Goal: Task Accomplishment & Management: Use online tool/utility

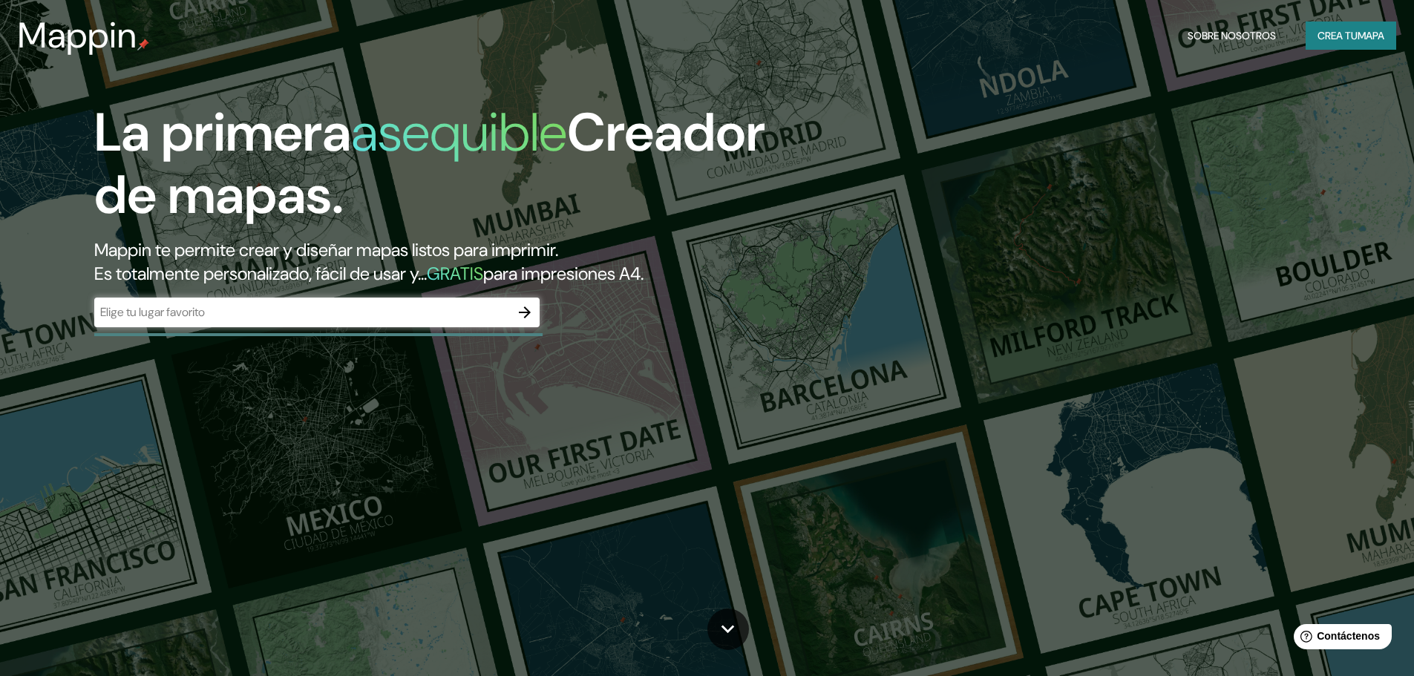
click at [1343, 36] on font "Crea tu" at bounding box center [1337, 35] width 40 height 13
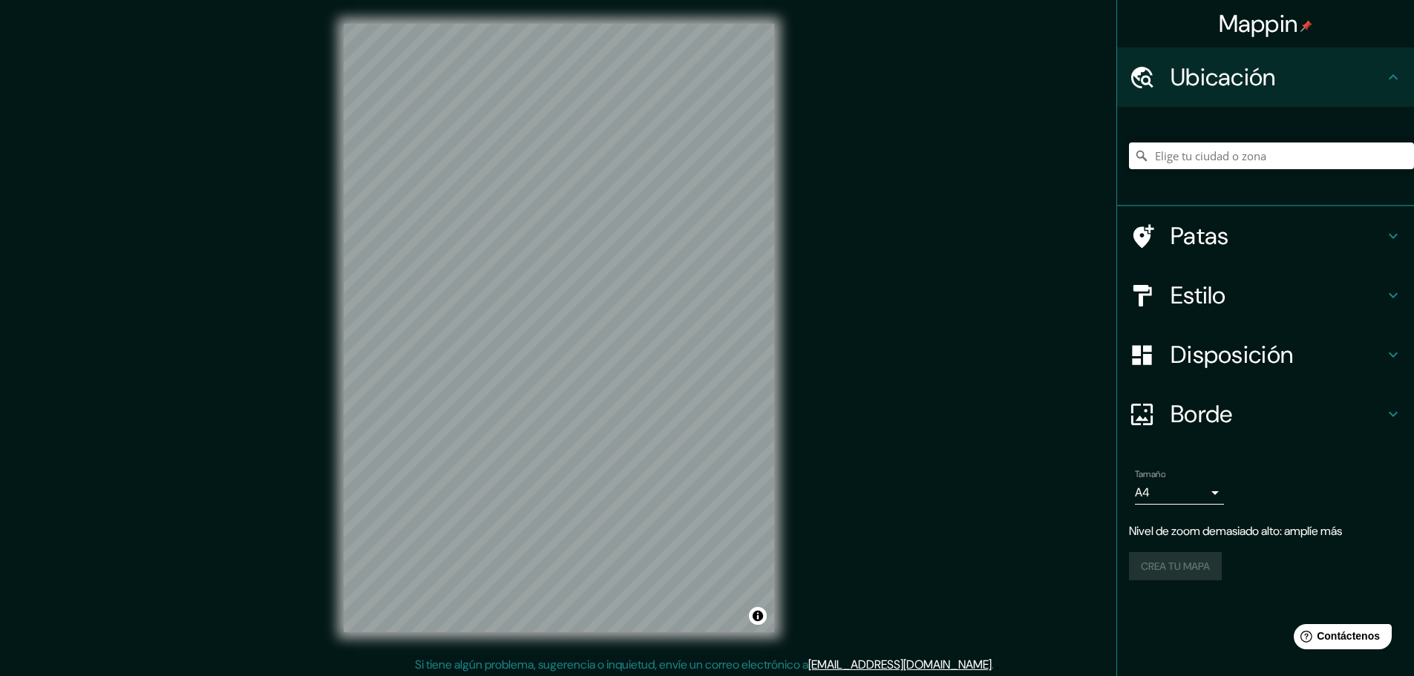
click at [927, 51] on div "Mappin Ubicación Patas Estilo Disposición Borde Elige un borde. Consejo : puede…" at bounding box center [707, 340] width 1414 height 680
click at [646, 347] on div at bounding box center [646, 349] width 12 height 12
click at [690, 300] on div at bounding box center [695, 301] width 12 height 12
click at [686, 298] on div at bounding box center [686, 301] width 12 height 12
click at [1155, 493] on body "Mappin Ubicación Patas Estilo Disposición Borde Elige un borde. Consejo : puede…" at bounding box center [707, 338] width 1414 height 676
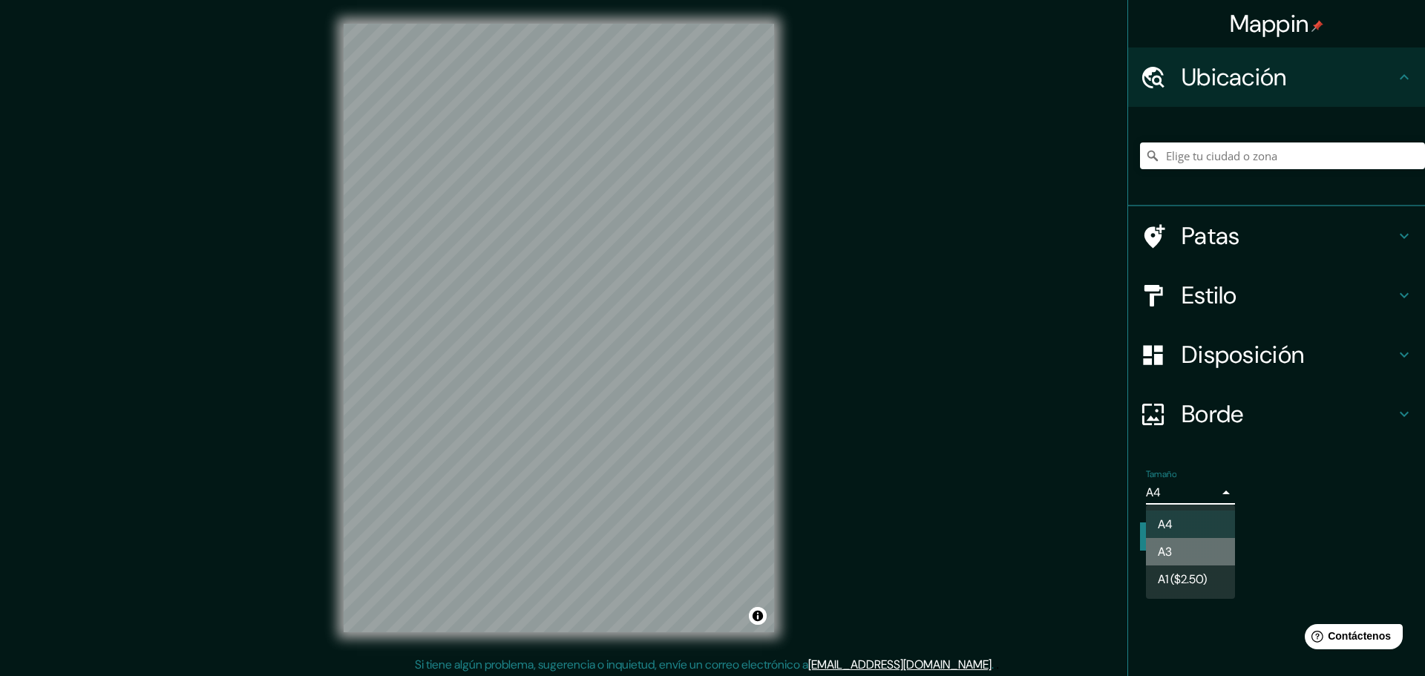
click at [1162, 548] on font "A3" at bounding box center [1165, 552] width 14 height 16
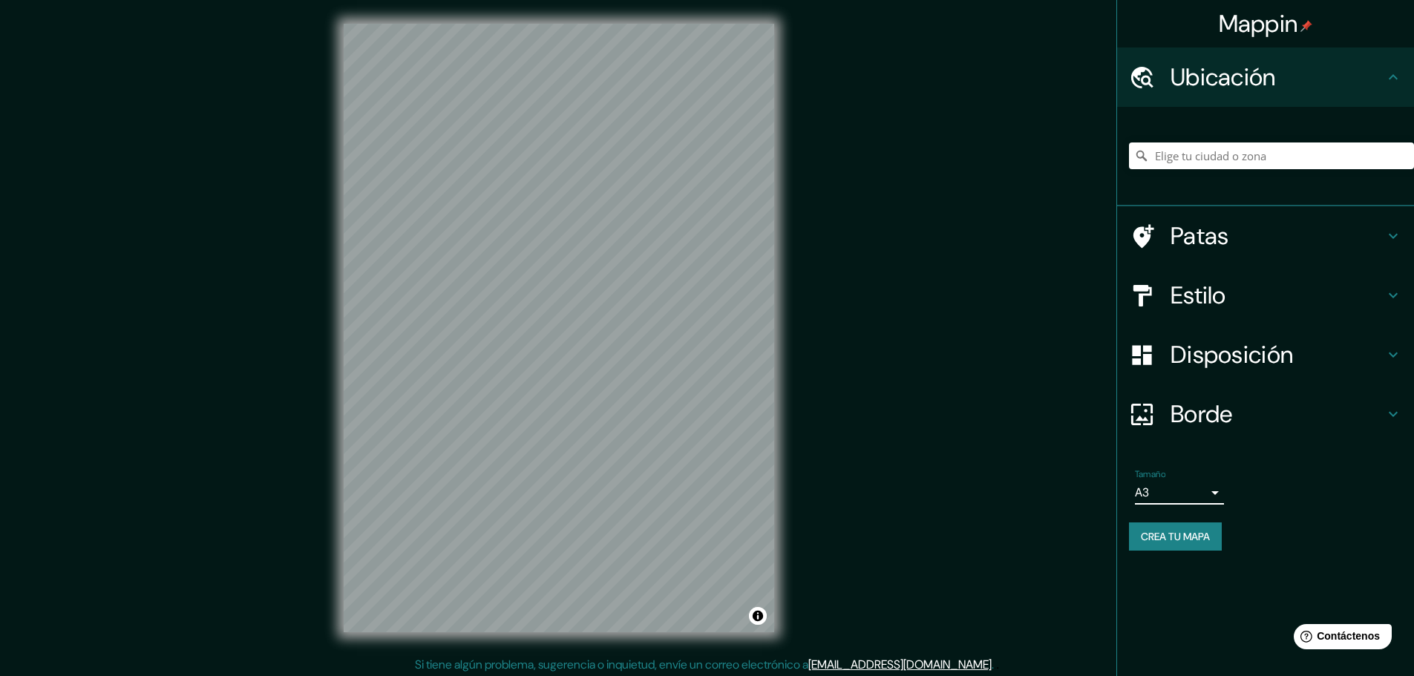
click at [1201, 489] on body "Mappin Ubicación Patas Estilo Disposición Borde Elige un borde. Consejo : puede…" at bounding box center [707, 338] width 1414 height 676
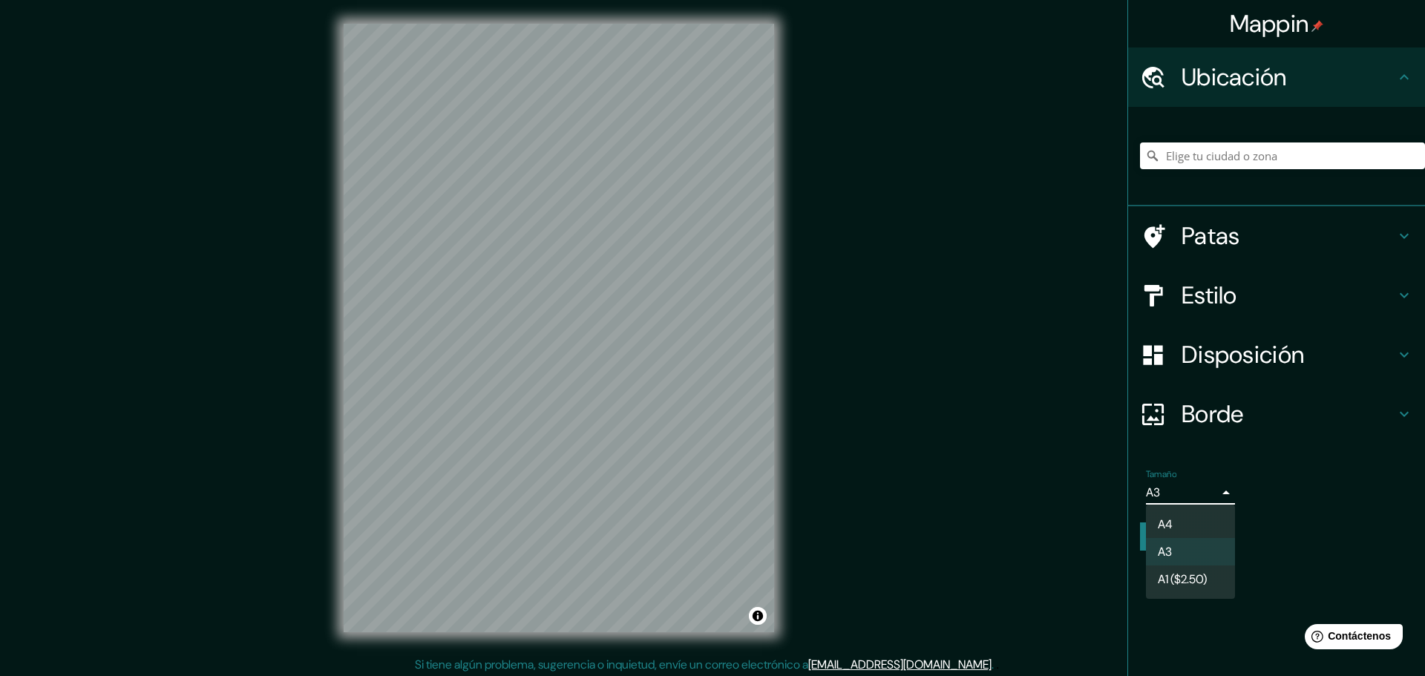
click at [1189, 518] on li "A4" at bounding box center [1190, 524] width 89 height 27
click at [1186, 487] on body "Mappin Ubicación Patas Estilo Disposición Borde Elige un borde. Consejo : puede…" at bounding box center [712, 338] width 1425 height 676
click at [1172, 551] on font "A3" at bounding box center [1165, 552] width 14 height 16
type input "a4"
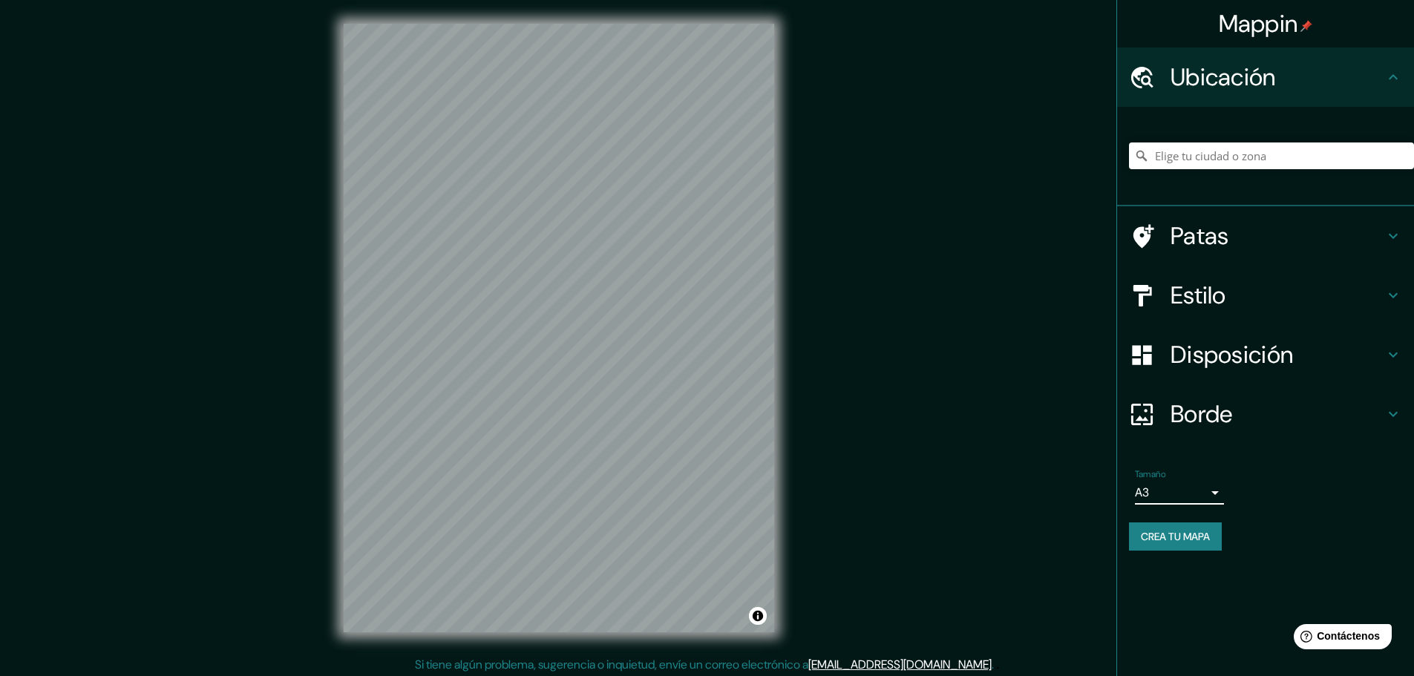
click at [982, 401] on div "Mappin Ubicación Patas Estilo Disposición Borde Elige un borde. Consejo : puede…" at bounding box center [707, 340] width 1414 height 680
click at [516, 355] on div at bounding box center [517, 355] width 12 height 12
click at [1219, 237] on font "Patas" at bounding box center [1199, 235] width 59 height 31
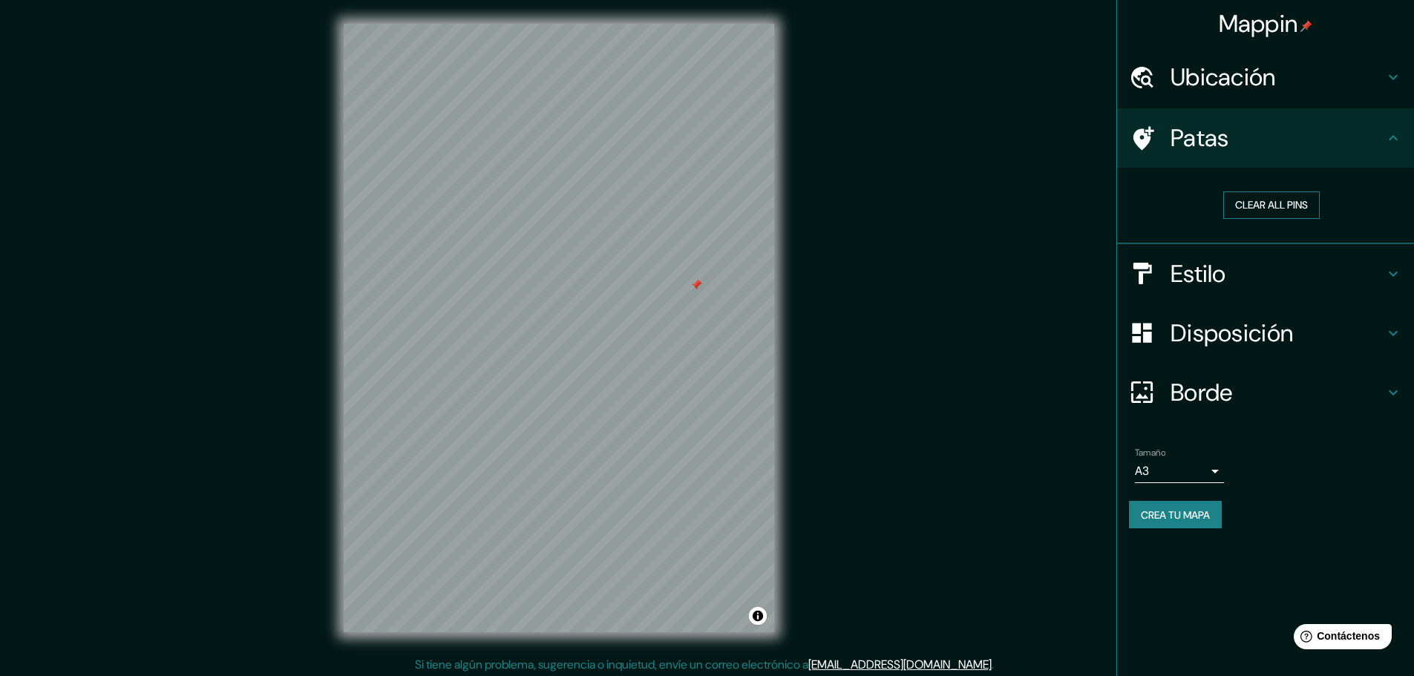
click at [1261, 202] on button "Clear all pins" at bounding box center [1271, 204] width 96 height 27
click at [1181, 135] on font "Patas" at bounding box center [1199, 137] width 59 height 31
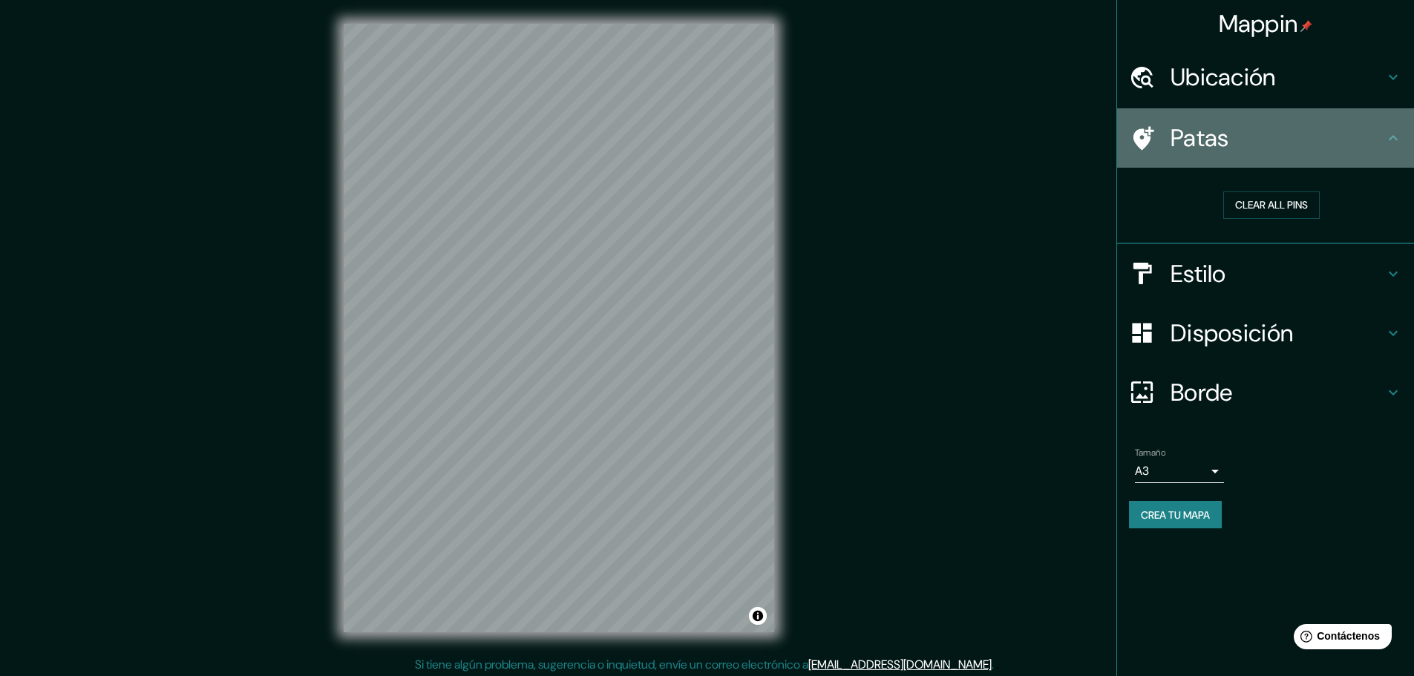
click at [1391, 133] on icon at bounding box center [1393, 138] width 18 height 18
click at [1388, 138] on icon at bounding box center [1393, 138] width 18 height 18
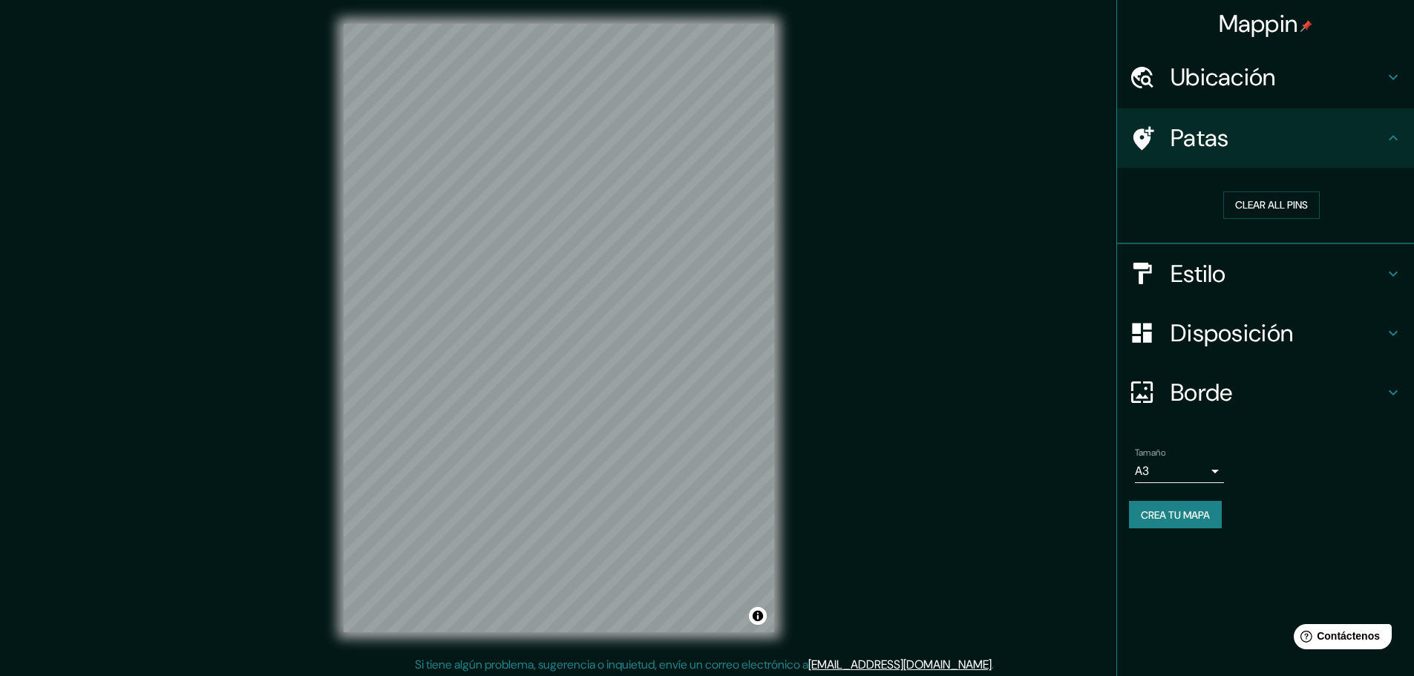
click at [1394, 84] on icon at bounding box center [1393, 77] width 18 height 18
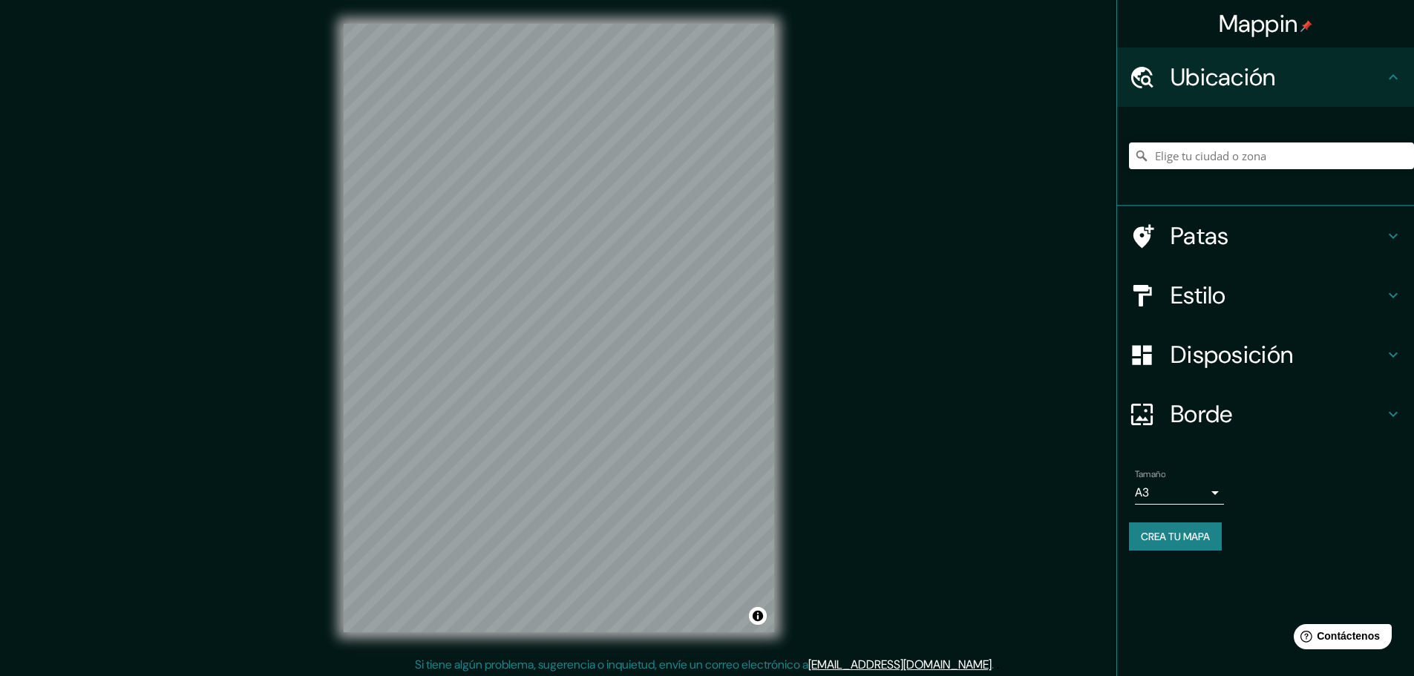
click at [1394, 84] on icon at bounding box center [1393, 77] width 18 height 18
click at [1221, 285] on font "Estilo" at bounding box center [1198, 295] width 56 height 31
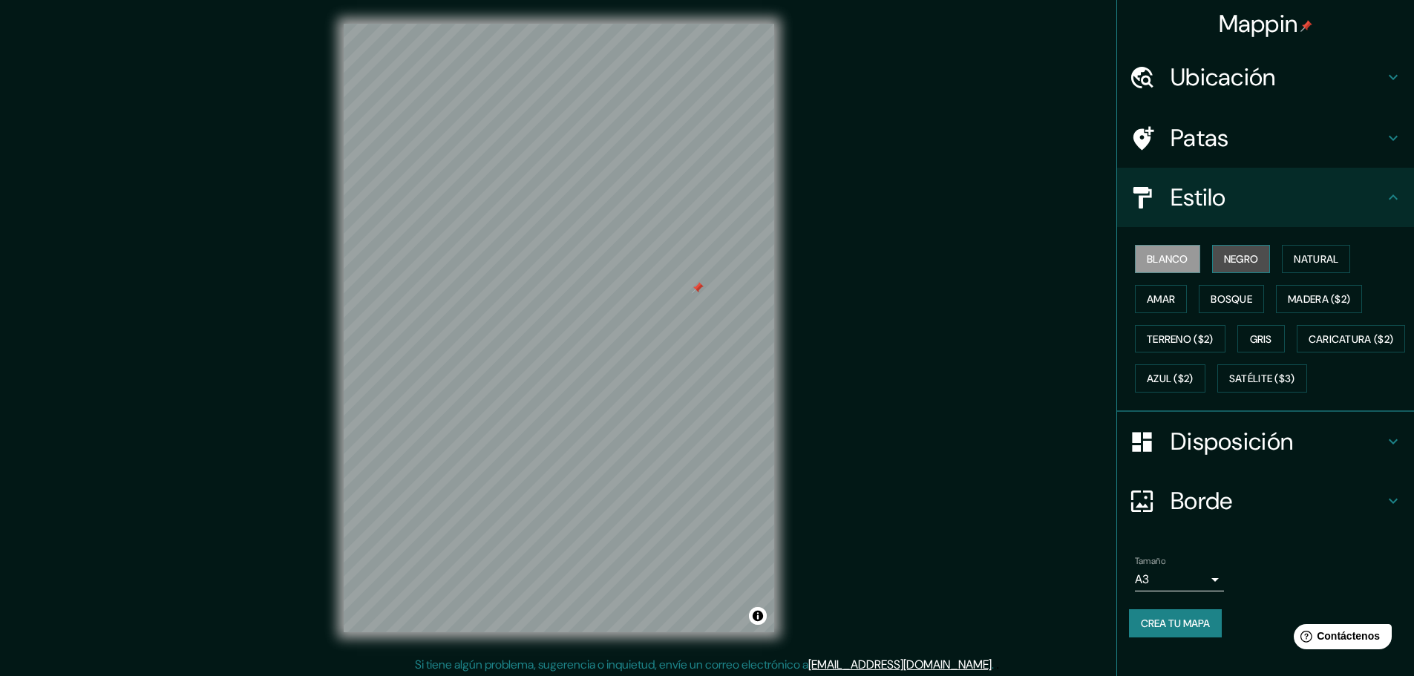
click at [1224, 258] on font "Negro" at bounding box center [1241, 258] width 35 height 13
click at [1175, 258] on font "Blanco" at bounding box center [1167, 258] width 42 height 13
click at [1189, 335] on font "Terreno ($2)" at bounding box center [1179, 338] width 67 height 13
click at [1237, 327] on button "Gris" at bounding box center [1260, 339] width 47 height 28
click at [1213, 291] on font "Bosque" at bounding box center [1231, 298] width 42 height 19
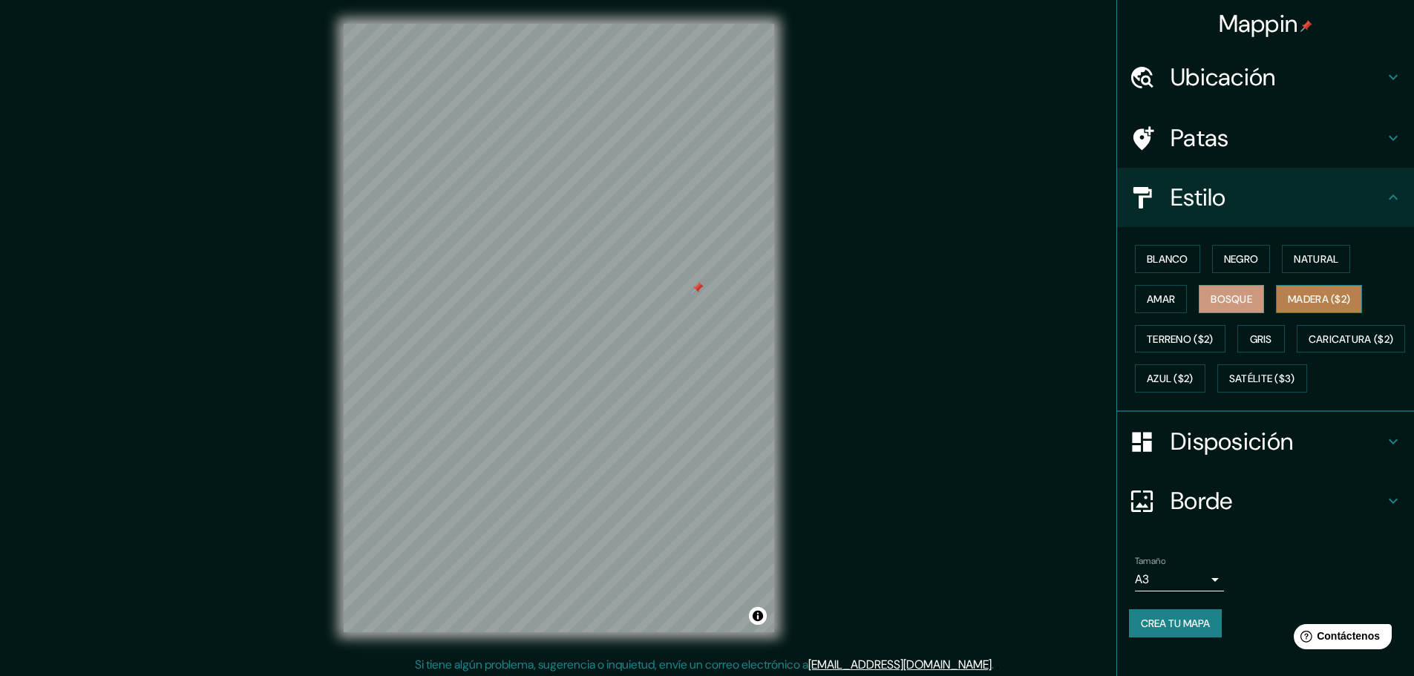
click at [1301, 295] on font "Madera ($2)" at bounding box center [1318, 298] width 62 height 13
click at [1160, 295] on font "Amar" at bounding box center [1160, 298] width 28 height 13
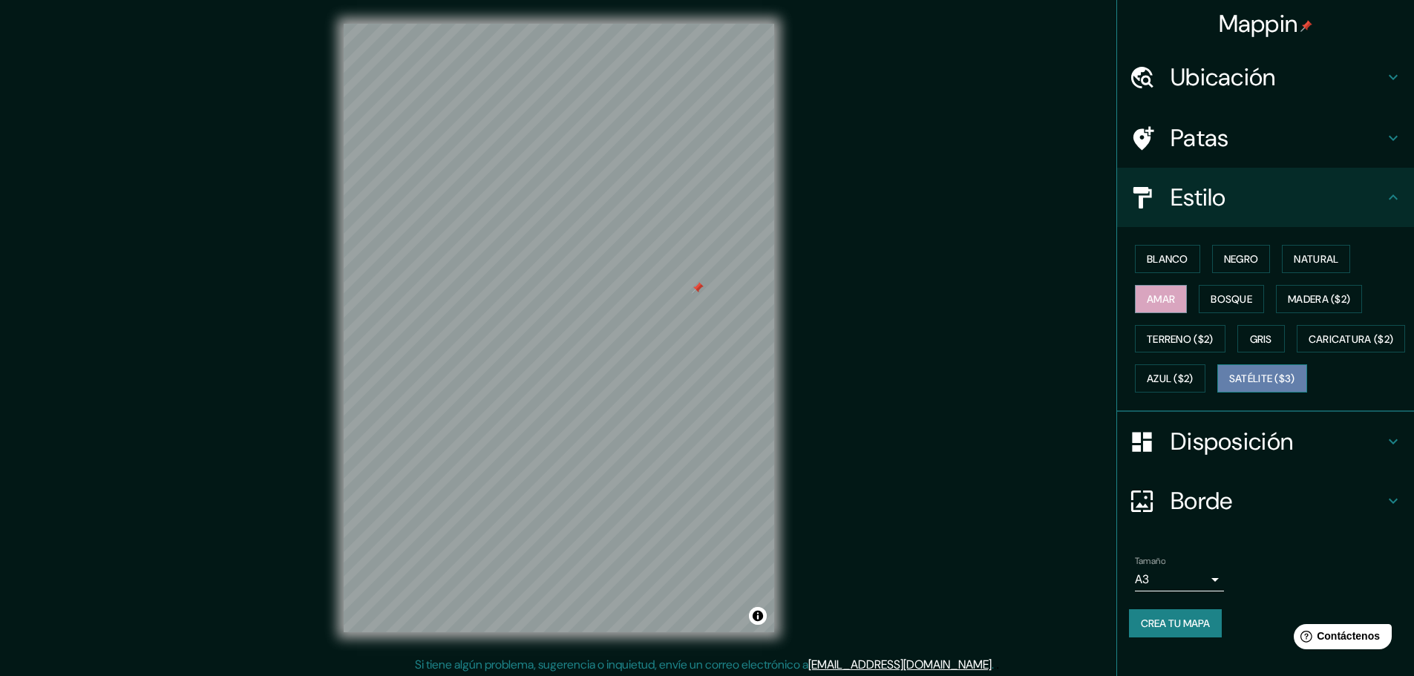
click at [1229, 386] on font "Satélite ($3)" at bounding box center [1262, 379] width 66 height 13
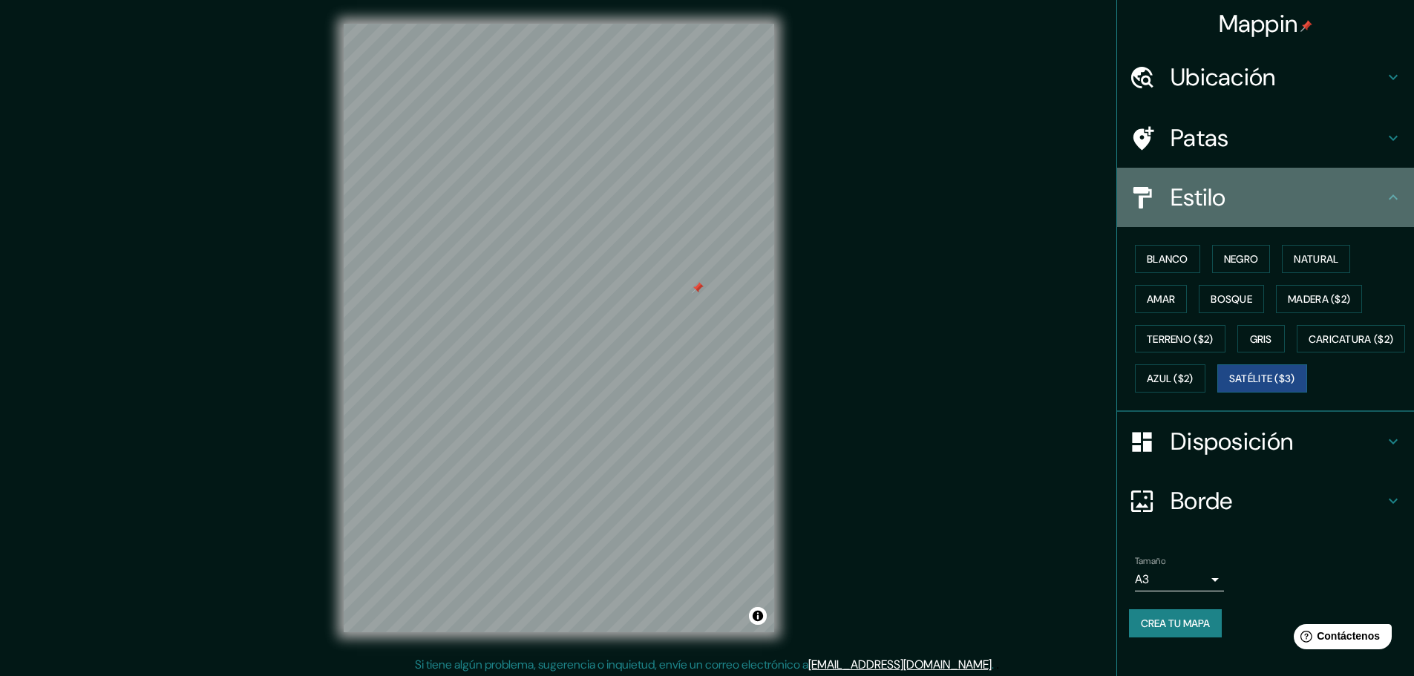
click at [1197, 213] on div "Estilo" at bounding box center [1265, 197] width 297 height 59
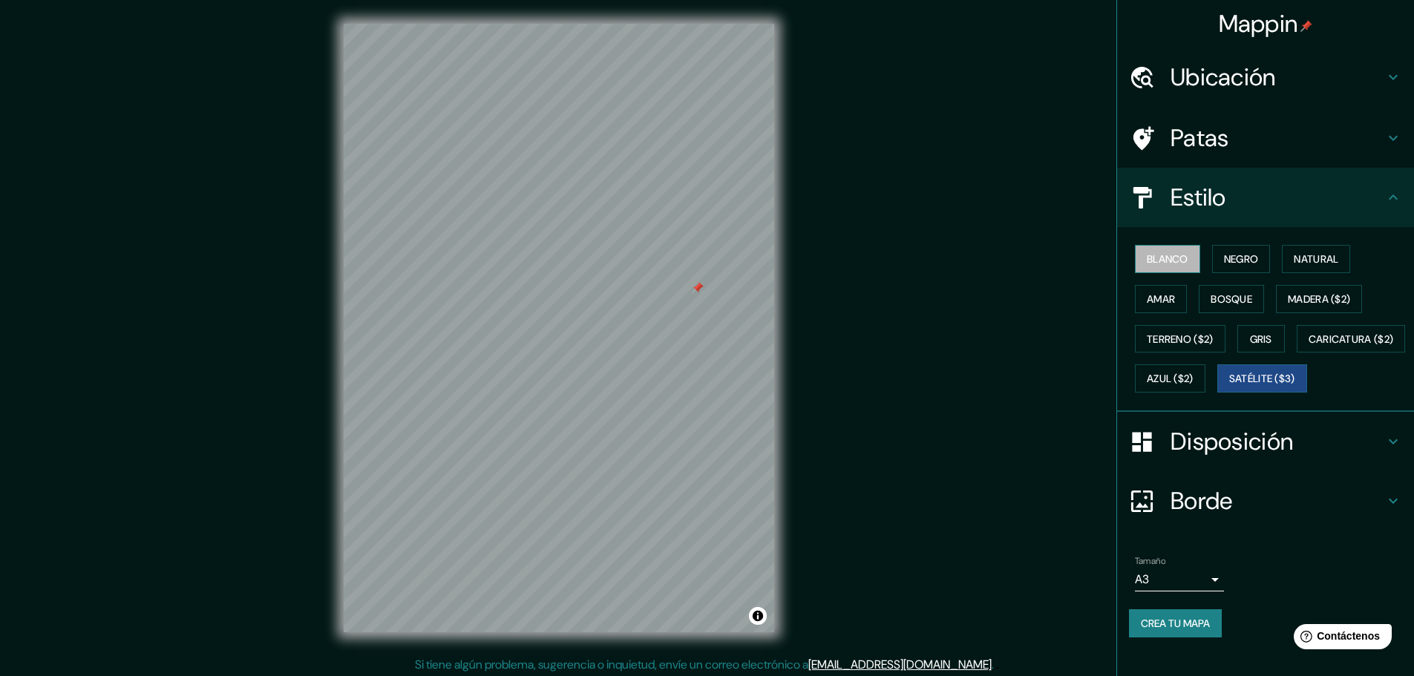
click at [1152, 256] on font "Blanco" at bounding box center [1167, 258] width 42 height 13
click at [1289, 203] on h4 "Estilo" at bounding box center [1277, 198] width 214 height 30
click at [1366, 189] on h4 "Estilo" at bounding box center [1277, 198] width 214 height 30
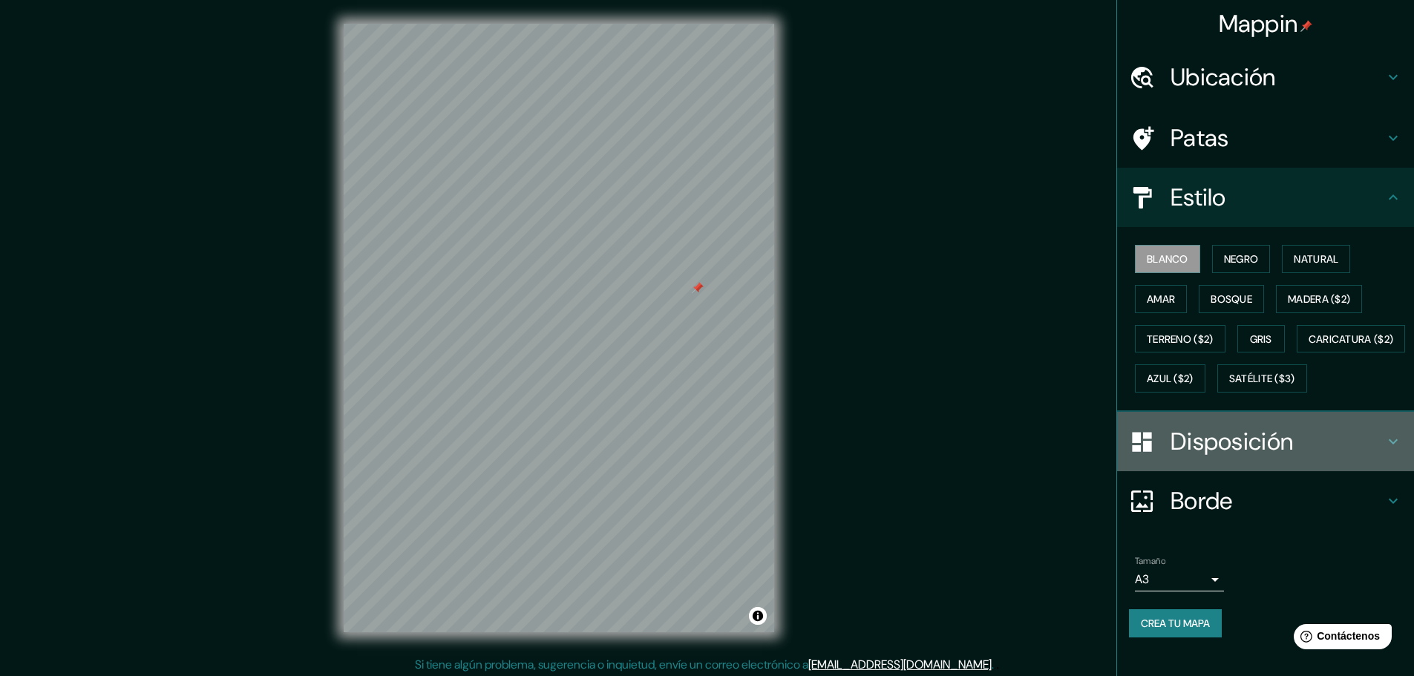
click at [1246, 457] on font "Disposición" at bounding box center [1231, 441] width 122 height 31
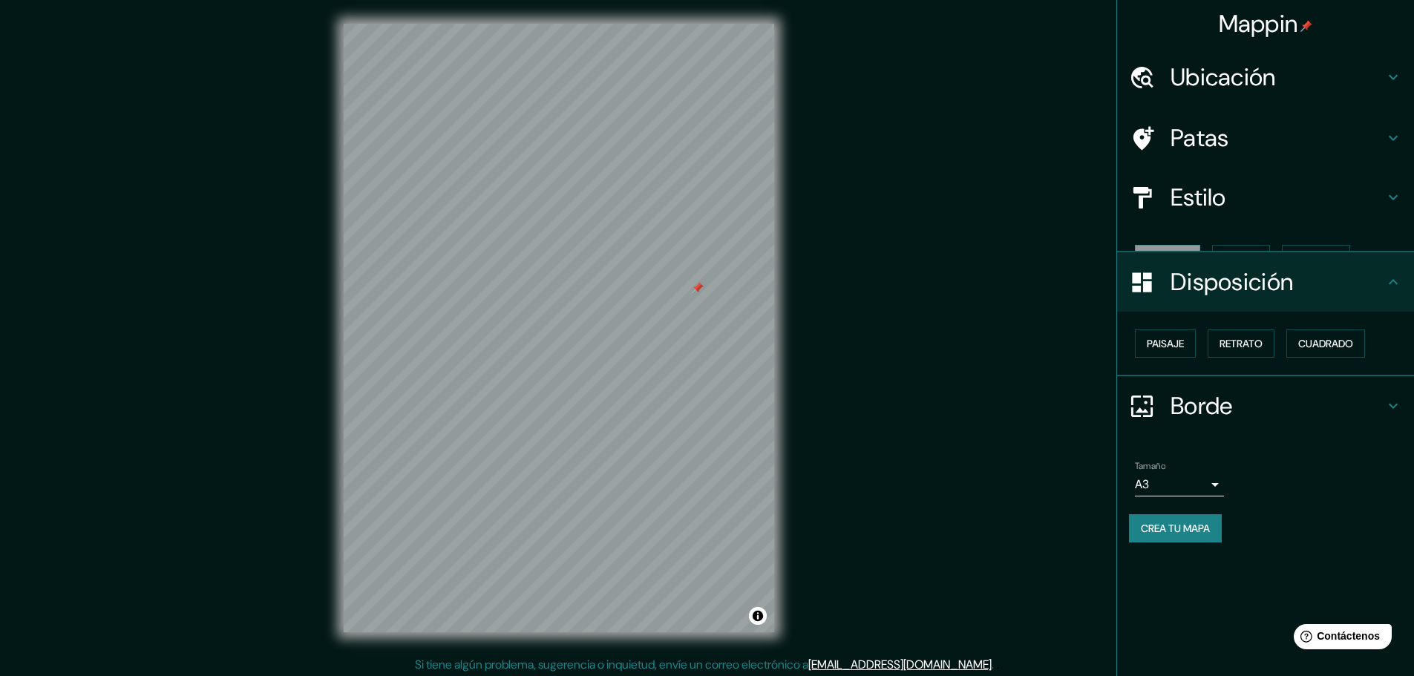
scroll to position [0, 0]
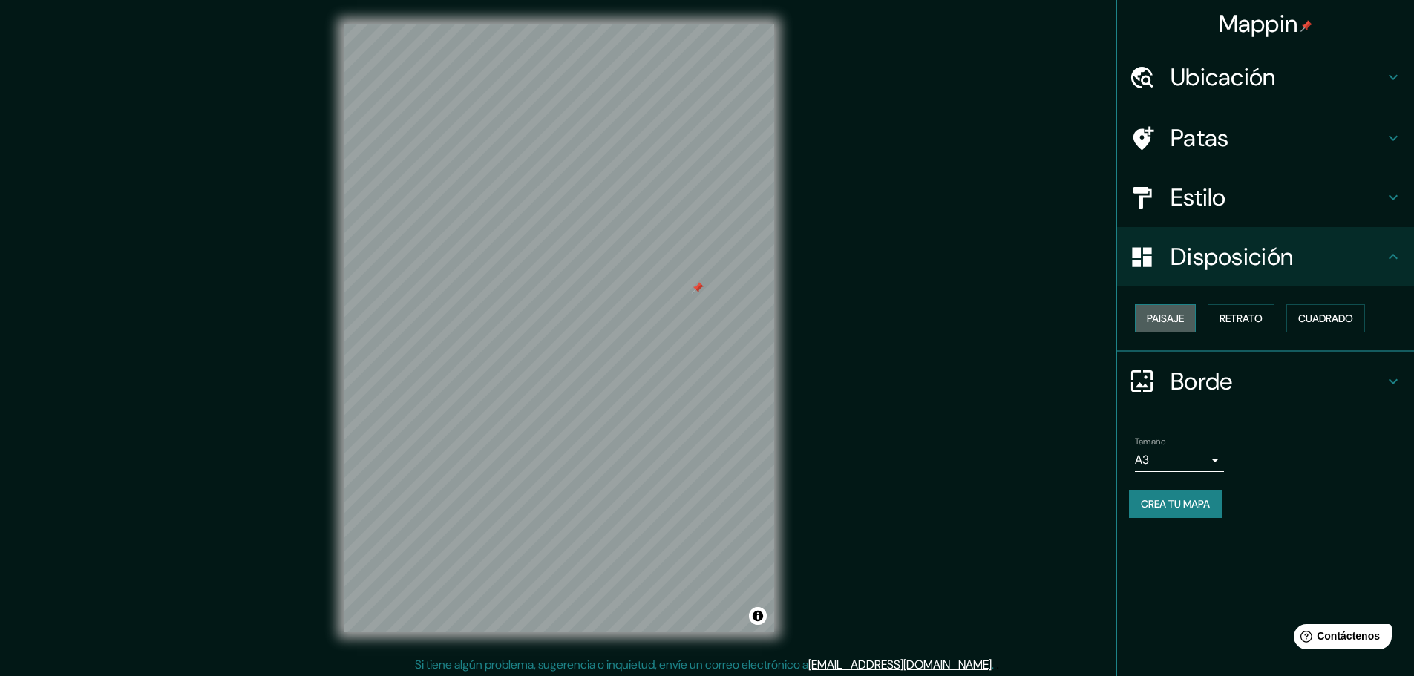
click at [1182, 315] on font "Paisaje" at bounding box center [1164, 318] width 37 height 13
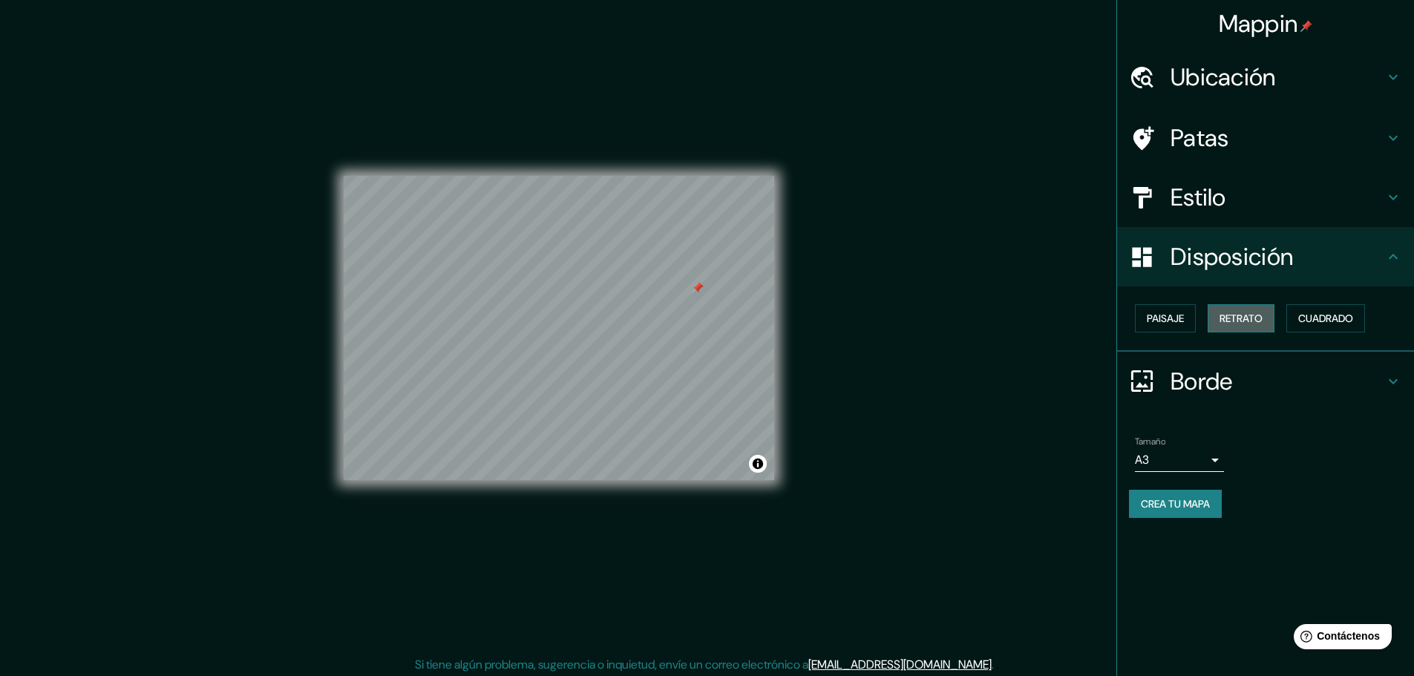
click at [1236, 318] on font "Retrato" at bounding box center [1240, 318] width 43 height 13
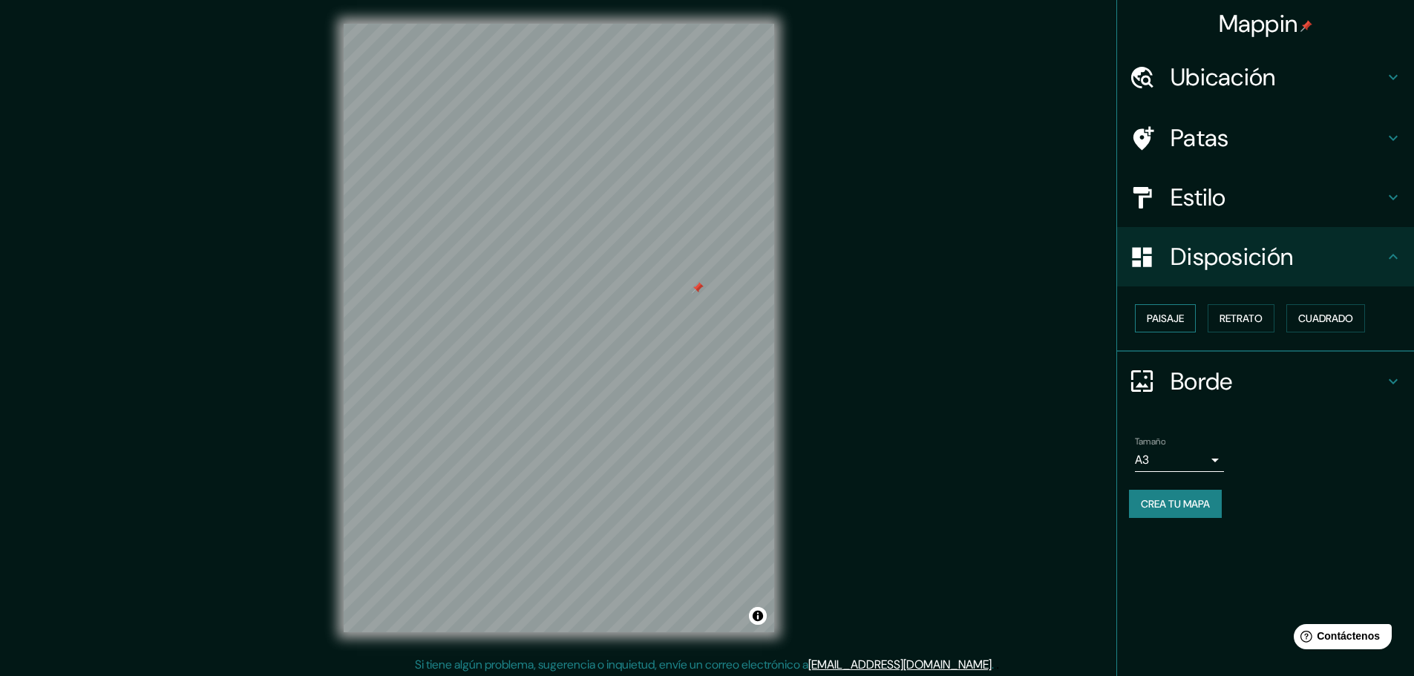
click at [1167, 321] on font "Paisaje" at bounding box center [1164, 318] width 37 height 13
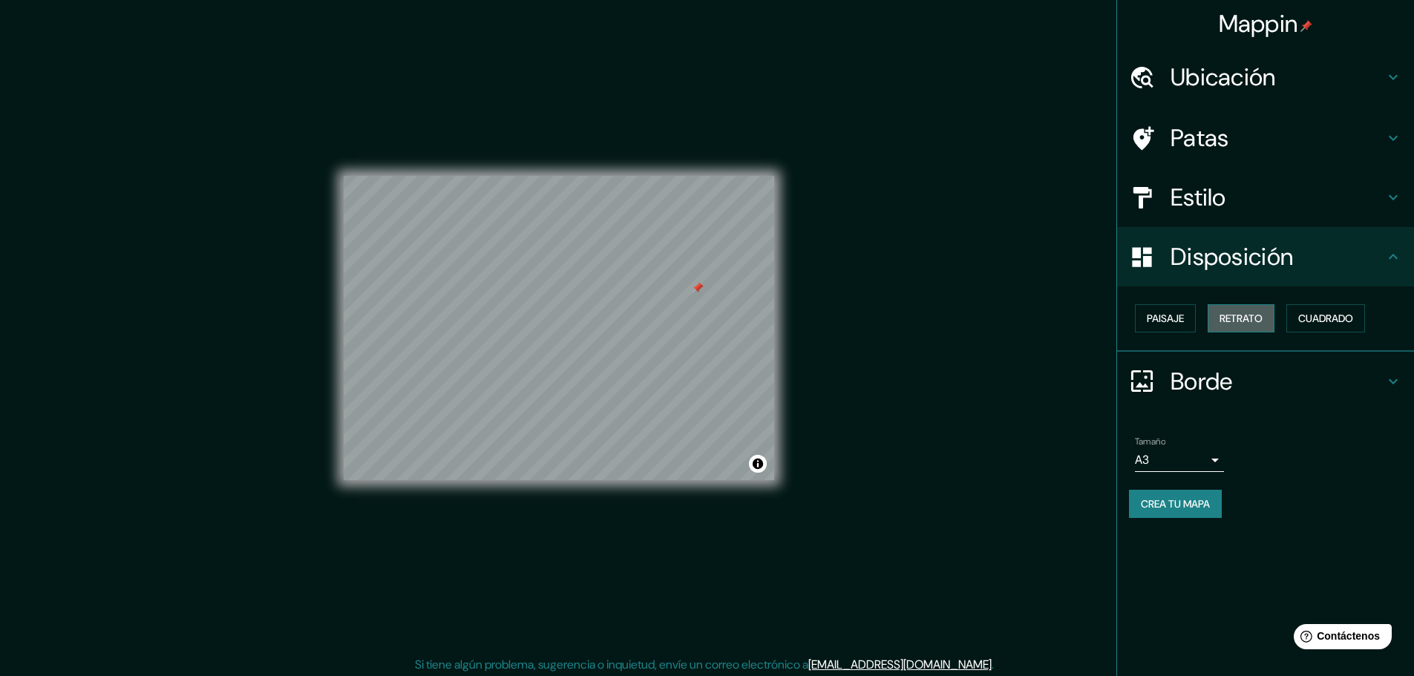
click at [1226, 318] on font "Retrato" at bounding box center [1240, 318] width 43 height 13
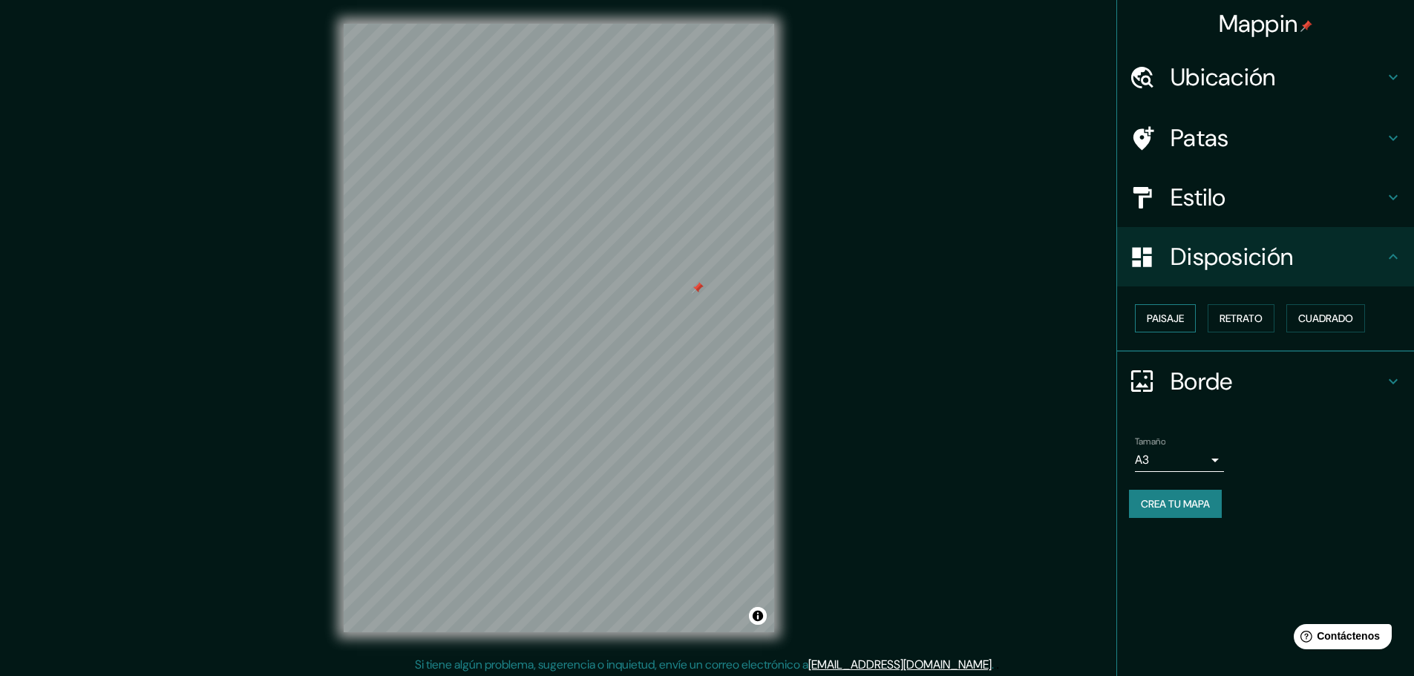
click at [1176, 316] on font "Paisaje" at bounding box center [1164, 318] width 37 height 13
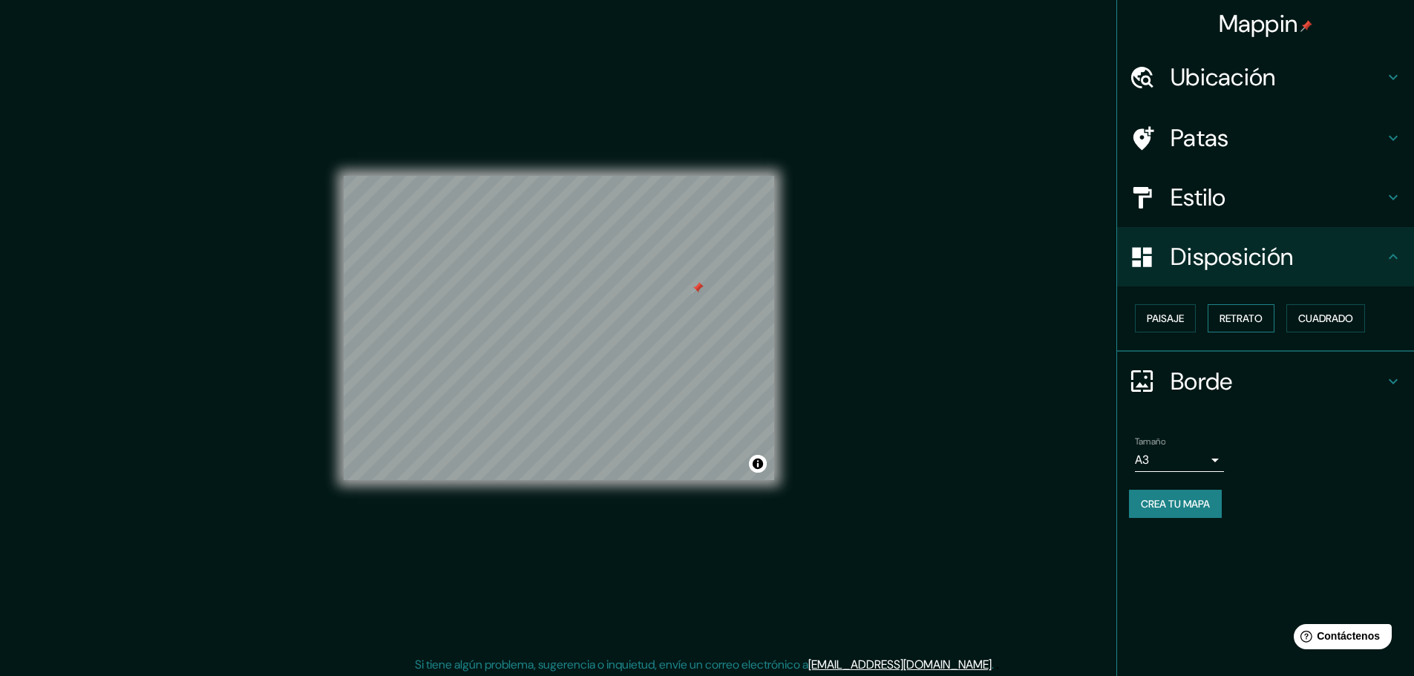
click at [1246, 316] on font "Retrato" at bounding box center [1240, 318] width 43 height 13
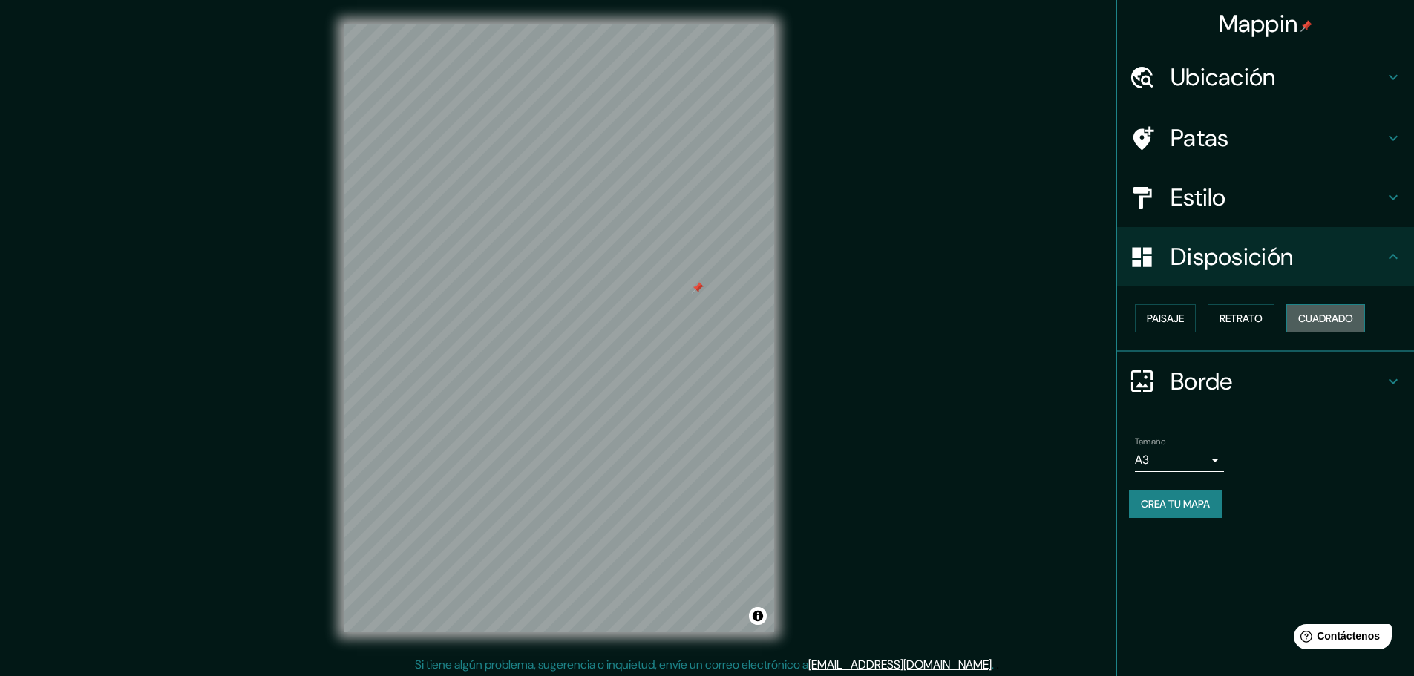
click at [1345, 320] on font "Cuadrado" at bounding box center [1325, 318] width 55 height 13
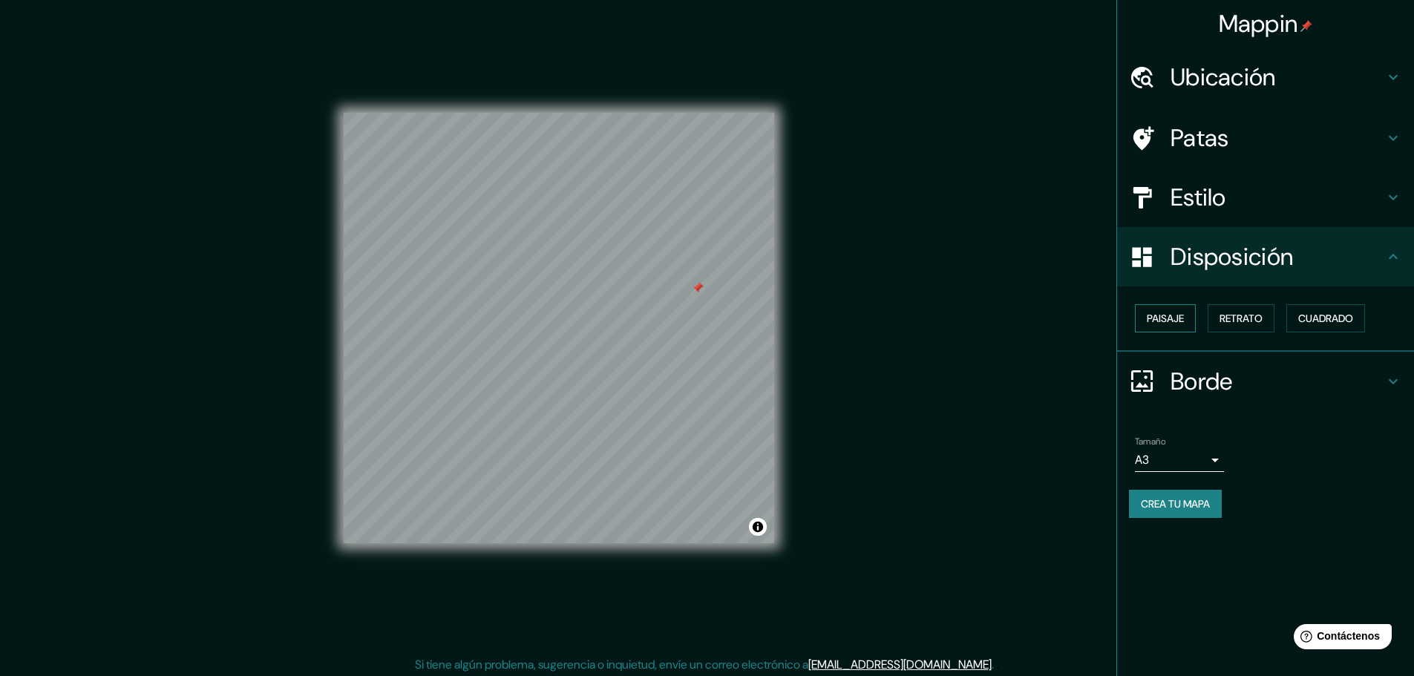
click at [1158, 311] on font "Paisaje" at bounding box center [1164, 318] width 37 height 19
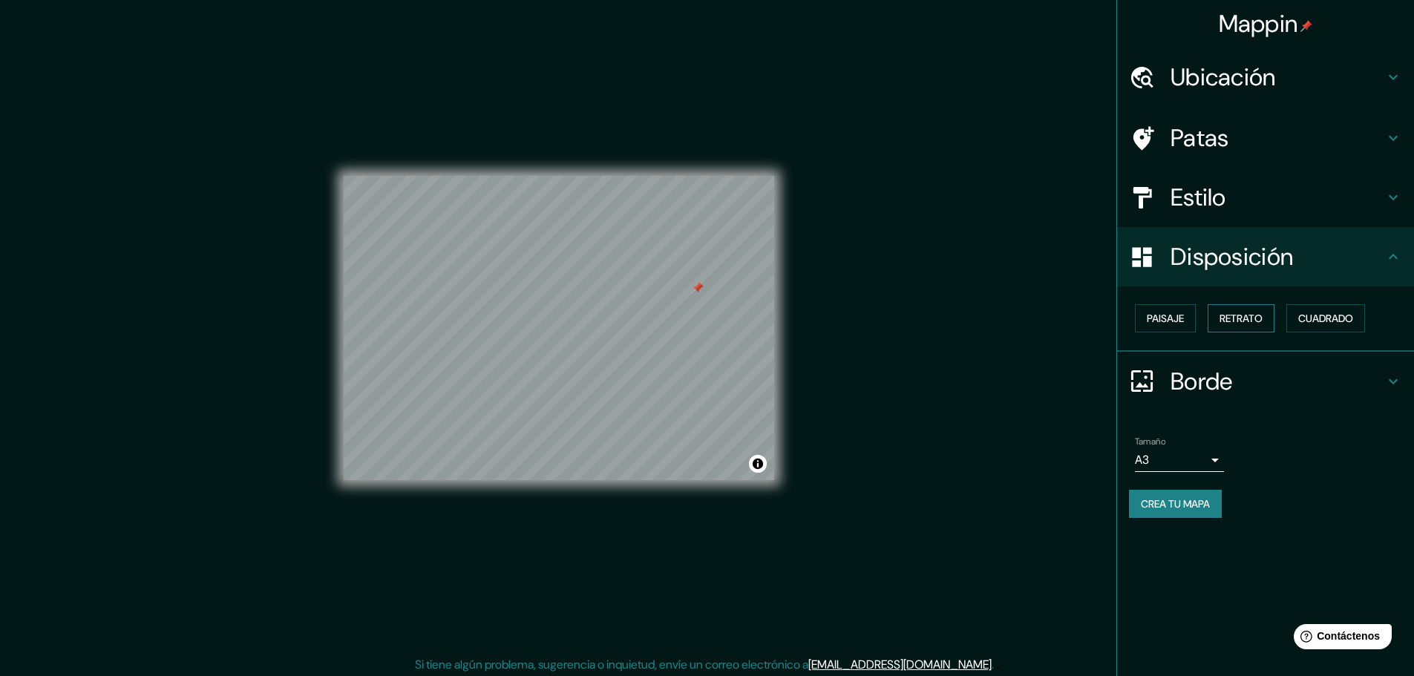
click at [1244, 309] on font "Retrato" at bounding box center [1240, 318] width 43 height 19
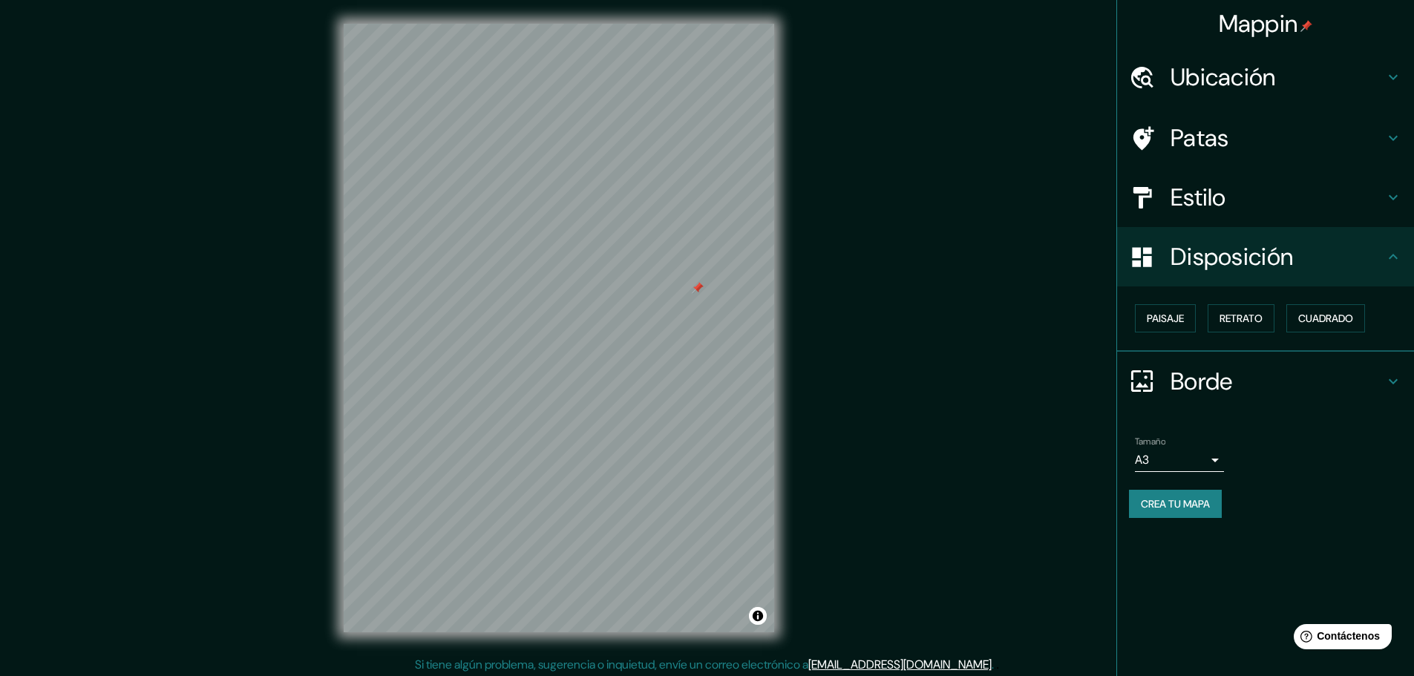
click at [1245, 258] on font "Disposición" at bounding box center [1231, 256] width 122 height 31
click at [1205, 379] on font "Borde" at bounding box center [1201, 381] width 62 height 31
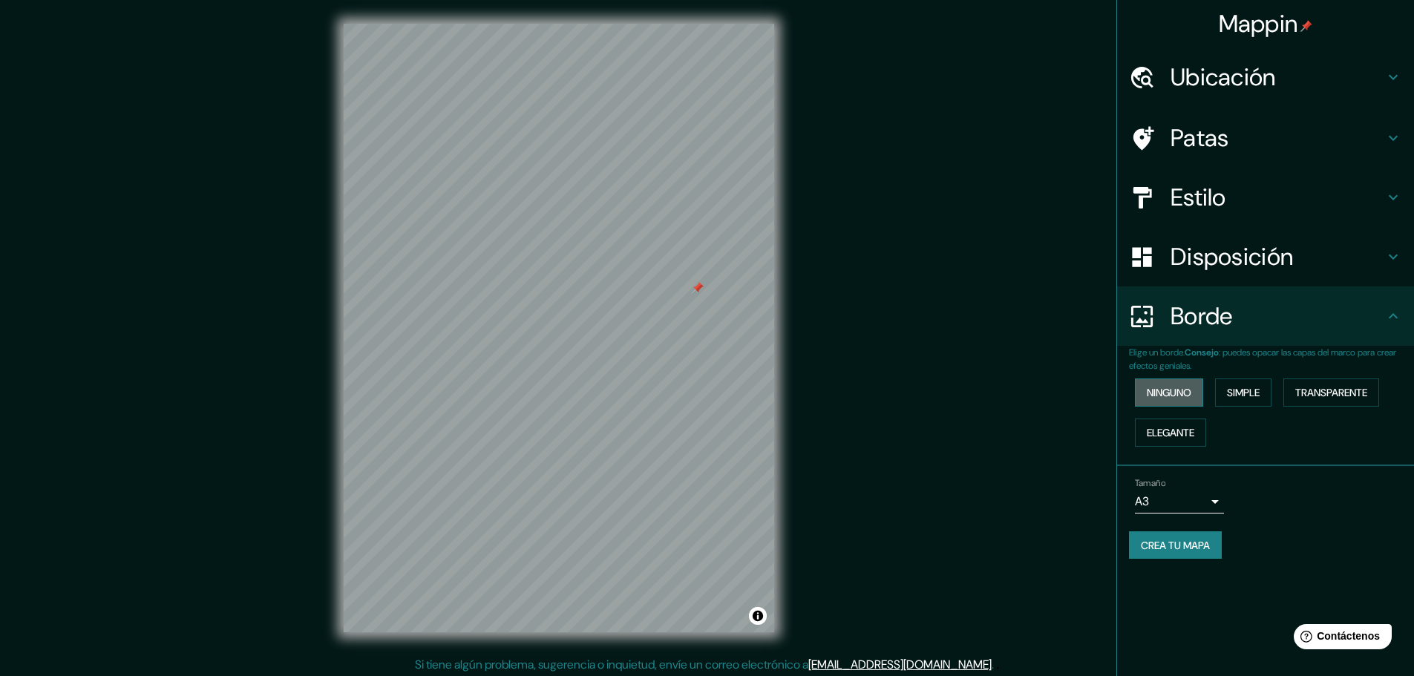
click at [1173, 396] on font "Ninguno" at bounding box center [1168, 392] width 45 height 13
click at [1175, 428] on font "Elegante" at bounding box center [1169, 432] width 47 height 13
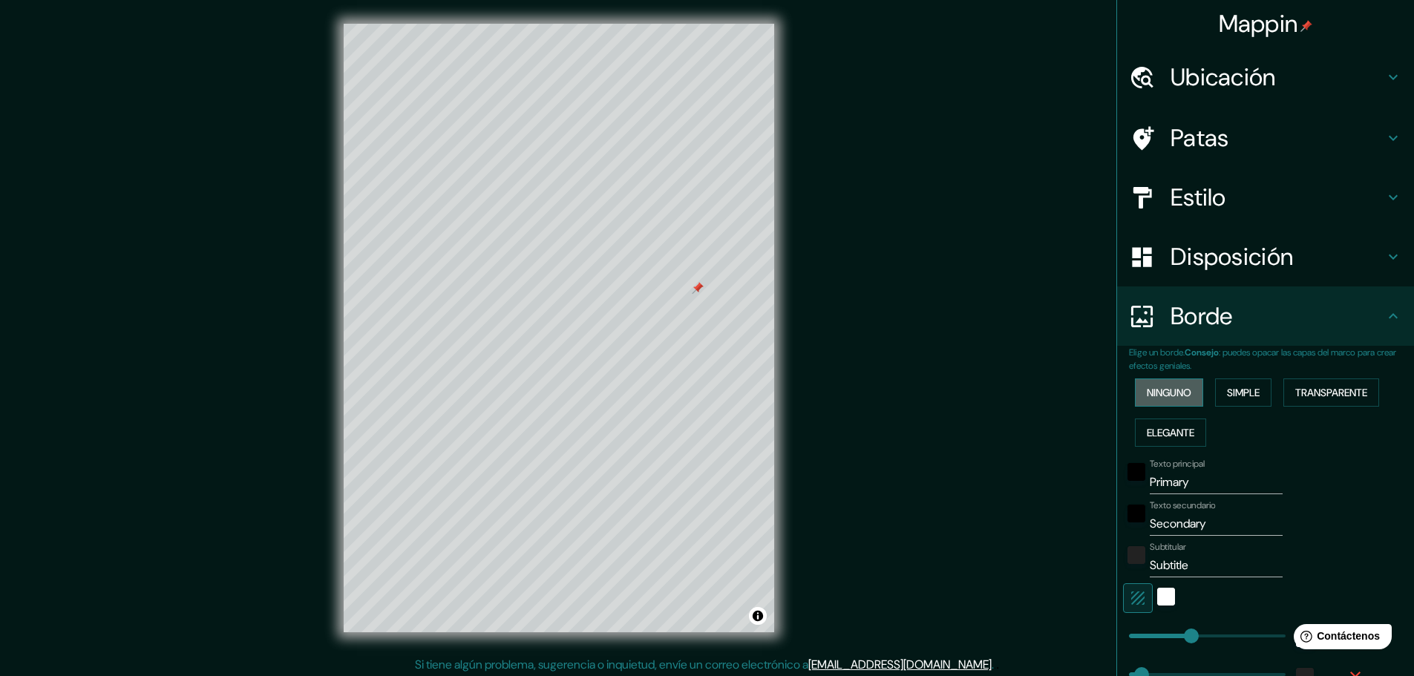
click at [1169, 392] on font "Ninguno" at bounding box center [1168, 392] width 45 height 13
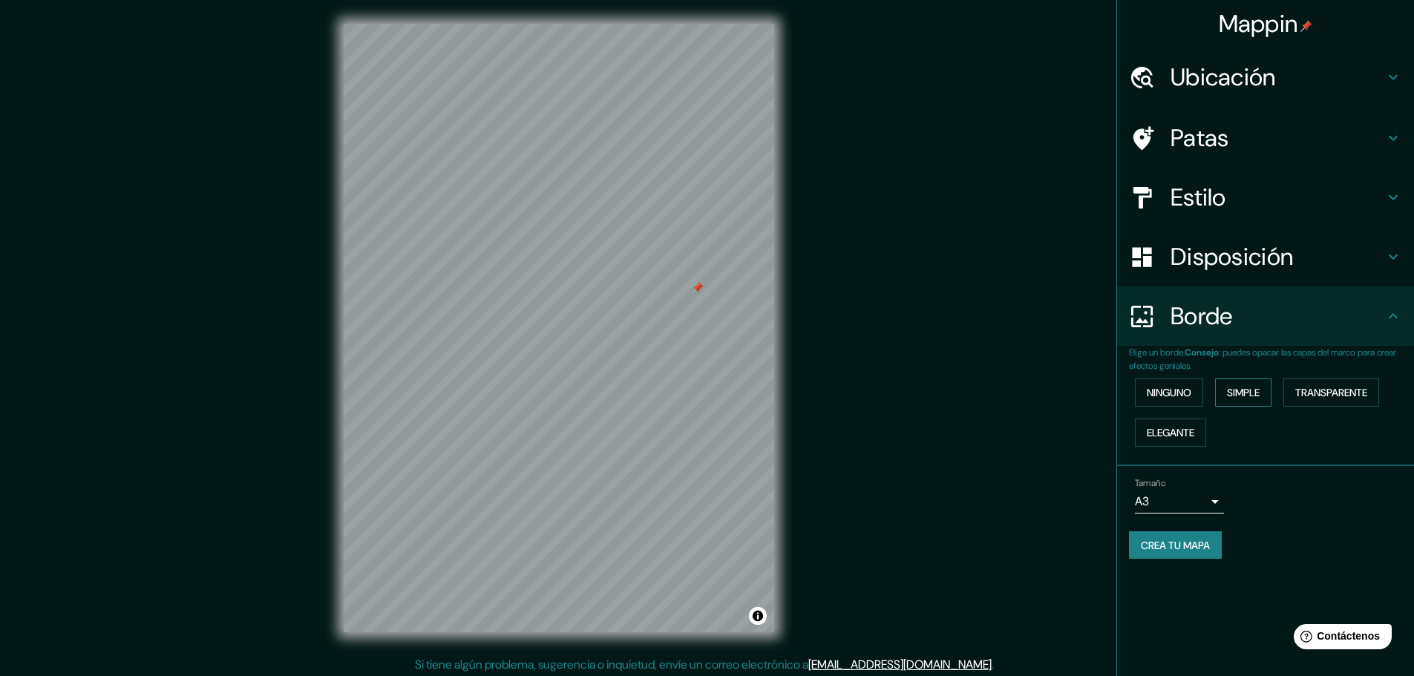
click at [1238, 391] on font "Simple" at bounding box center [1243, 392] width 33 height 13
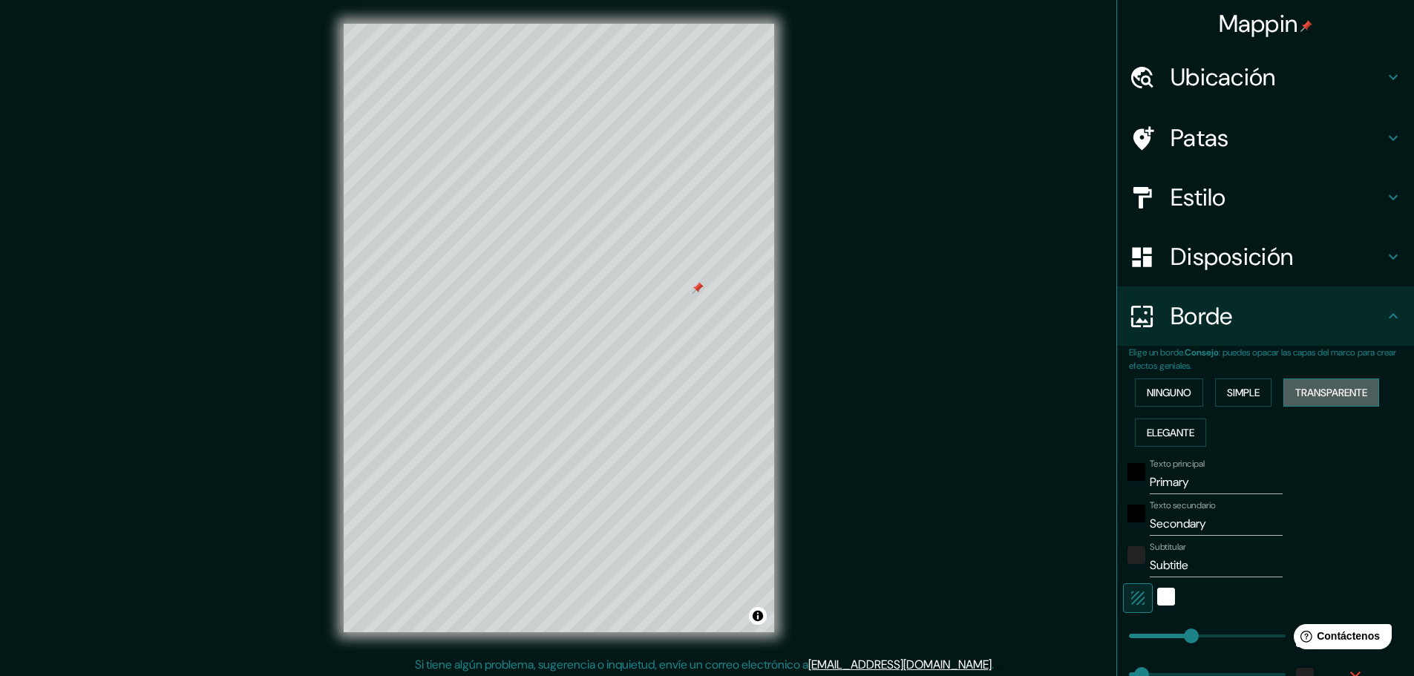
click at [1305, 391] on font "Transparente" at bounding box center [1331, 392] width 72 height 13
click at [1149, 386] on font "Ninguno" at bounding box center [1168, 392] width 45 height 13
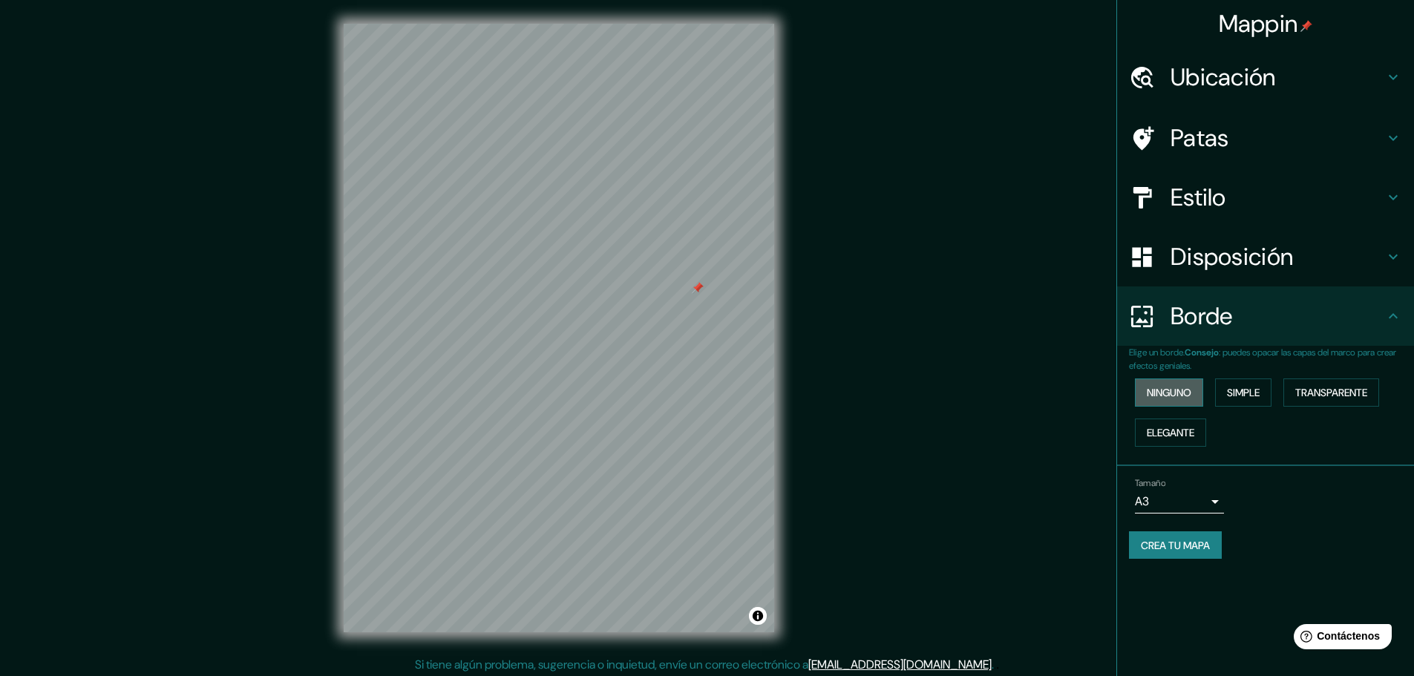
click at [1172, 388] on font "Ninguno" at bounding box center [1168, 392] width 45 height 13
click at [1270, 341] on div "Borde" at bounding box center [1265, 315] width 297 height 59
click at [1339, 74] on h4 "Ubicación" at bounding box center [1277, 77] width 214 height 30
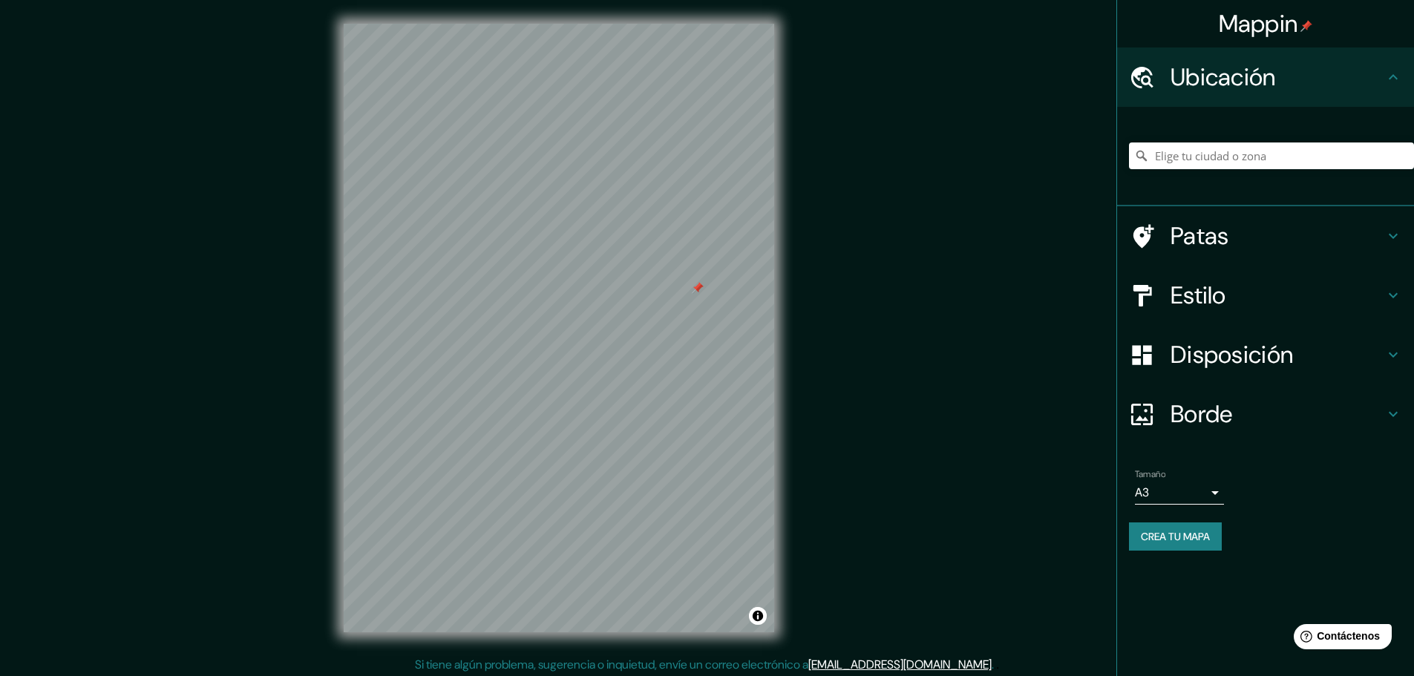
click at [1339, 74] on h4 "Ubicación" at bounding box center [1277, 77] width 214 height 30
drag, startPoint x: 982, startPoint y: 390, endPoint x: 1008, endPoint y: 345, distance: 52.2
click at [982, 390] on div "Mappin Ubicación Patas Estilo Disposición Borde Elige un borde. Consejo : puede…" at bounding box center [707, 340] width 1414 height 680
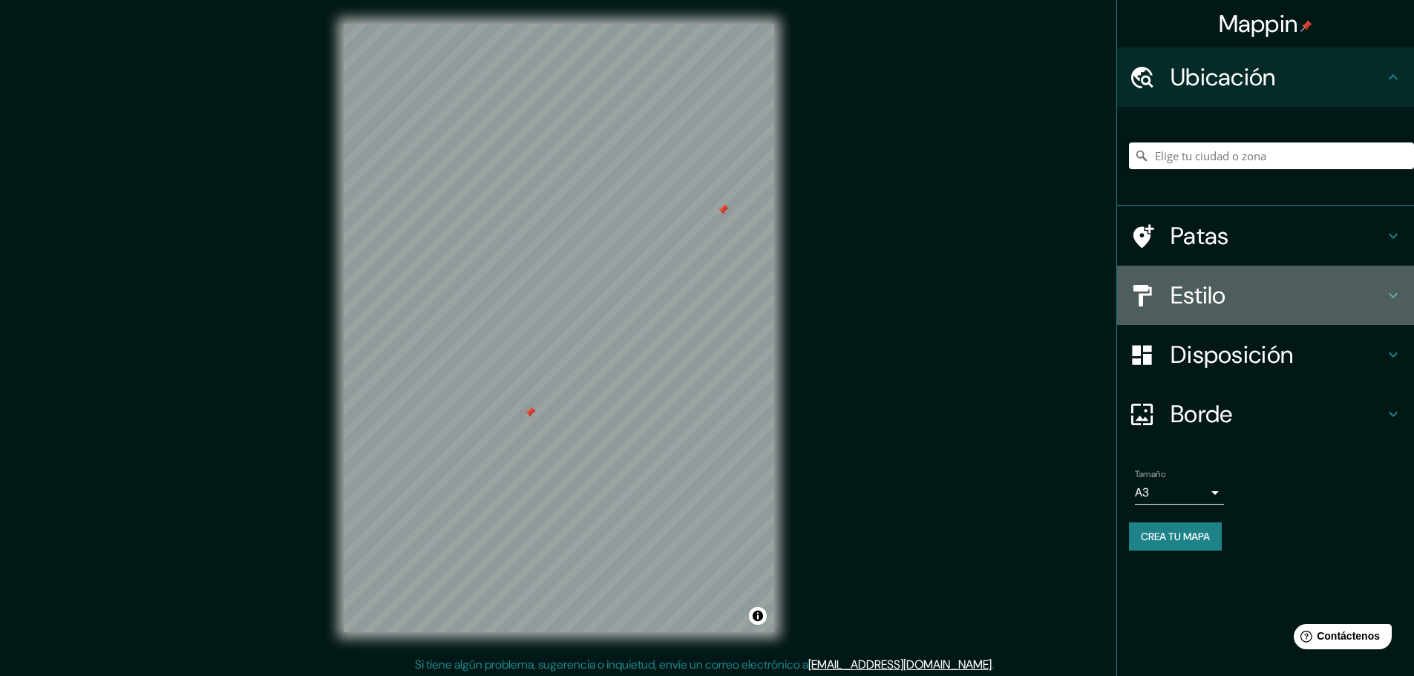
click at [1222, 290] on font "Estilo" at bounding box center [1198, 295] width 56 height 31
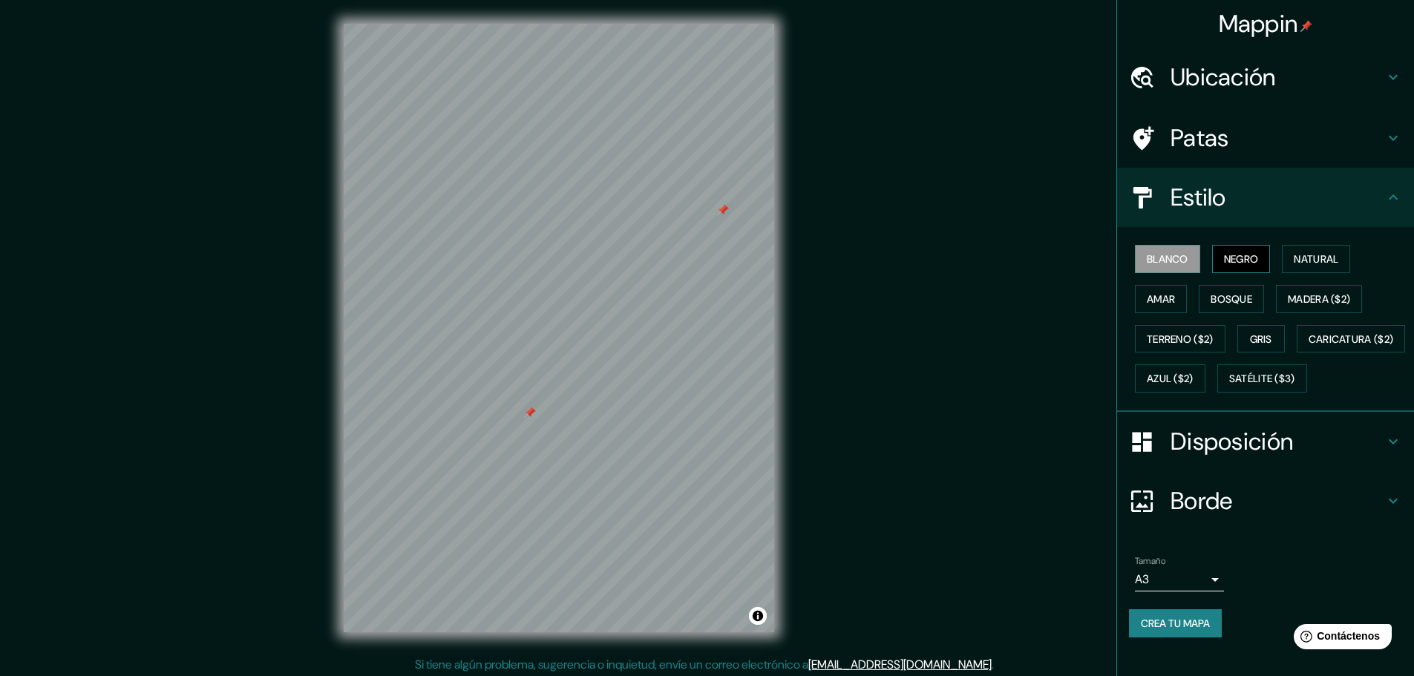
click at [1229, 252] on font "Negro" at bounding box center [1241, 258] width 35 height 13
click at [1248, 327] on button "Gris" at bounding box center [1260, 339] width 47 height 28
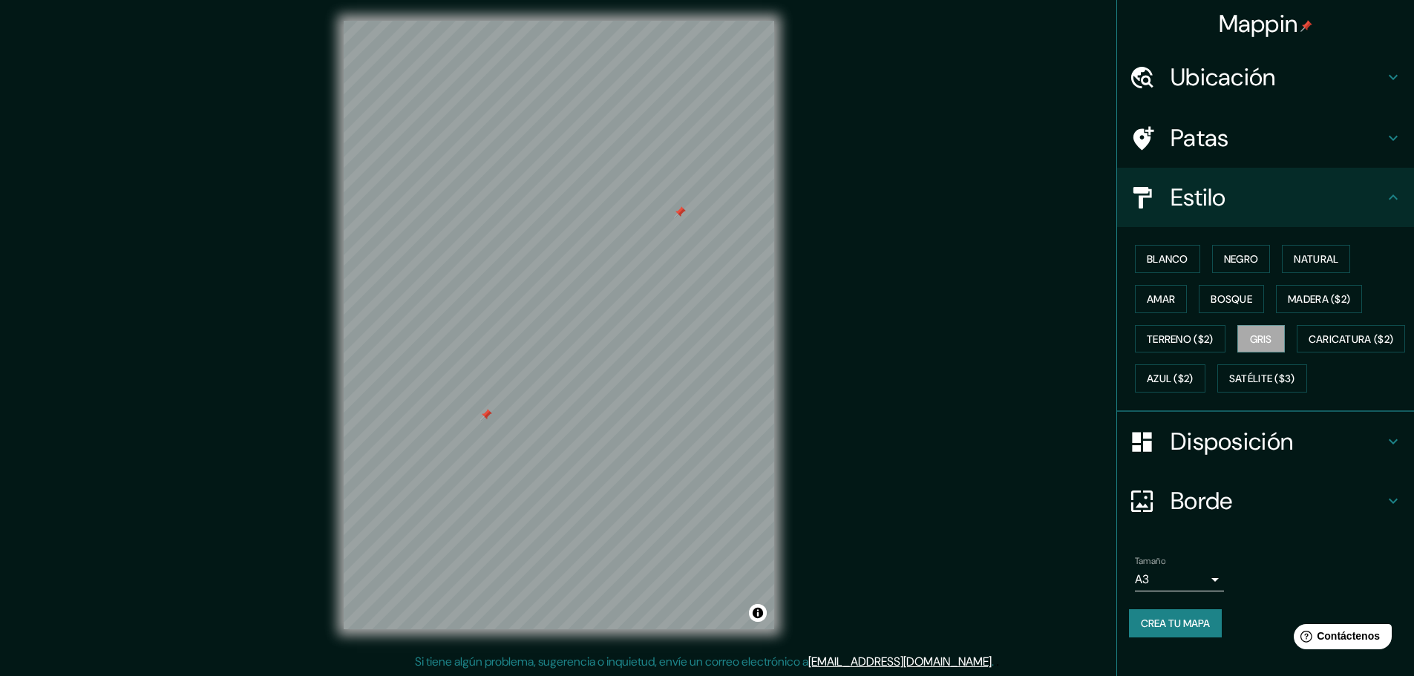
scroll to position [4, 0]
click at [1184, 630] on font "Crea tu mapa" at bounding box center [1175, 623] width 69 height 13
click at [1037, 470] on div "Mappin Ubicación Patas Estilo Blanco Negro Natural [PERSON_NAME] ($2) Terreno (…" at bounding box center [707, 336] width 1414 height 680
click at [485, 414] on div at bounding box center [486, 414] width 12 height 12
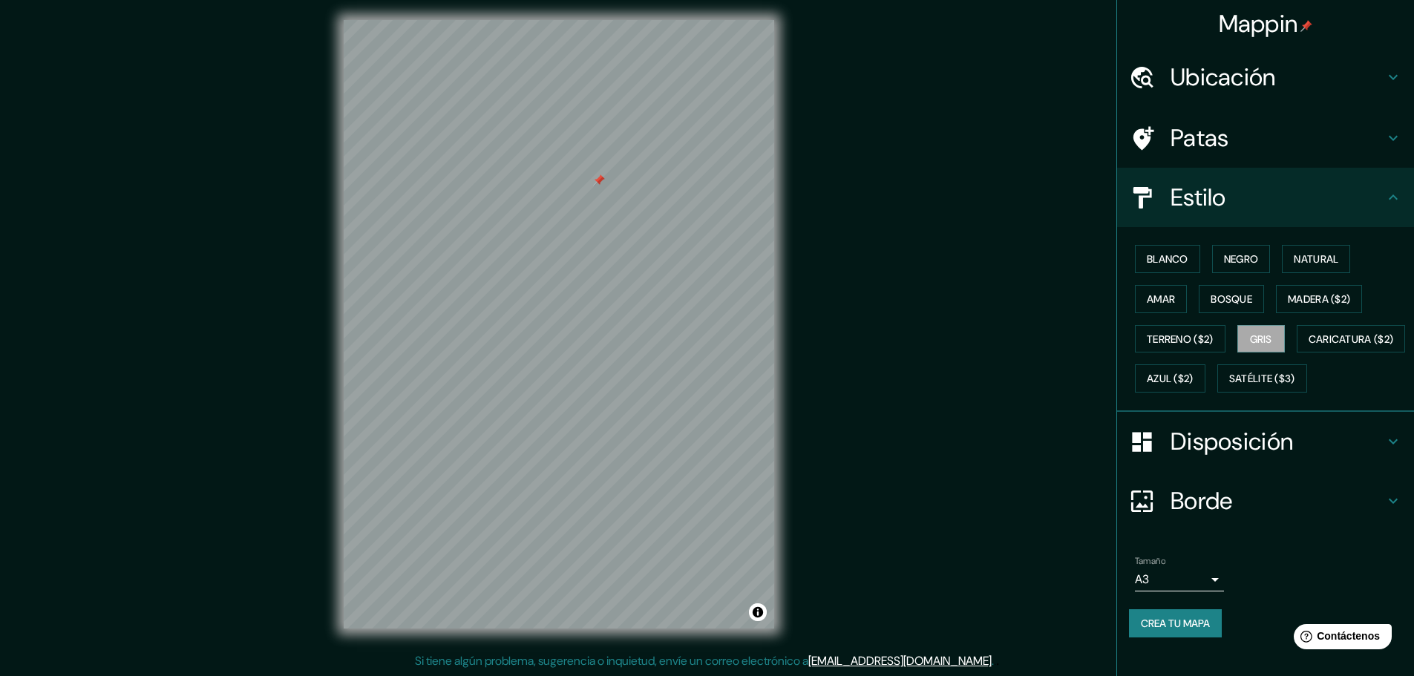
click at [683, 639] on div "© Mapbox © OpenStreetMap Improve this map" at bounding box center [559, 324] width 478 height 656
click at [1229, 388] on font "Satélite ($3)" at bounding box center [1262, 378] width 66 height 19
click at [1308, 346] on font "Caricatura ($2)" at bounding box center [1350, 338] width 85 height 13
click at [1193, 373] on font "Azul ($2)" at bounding box center [1169, 379] width 47 height 13
click at [1238, 325] on button "Gris" at bounding box center [1260, 339] width 47 height 28
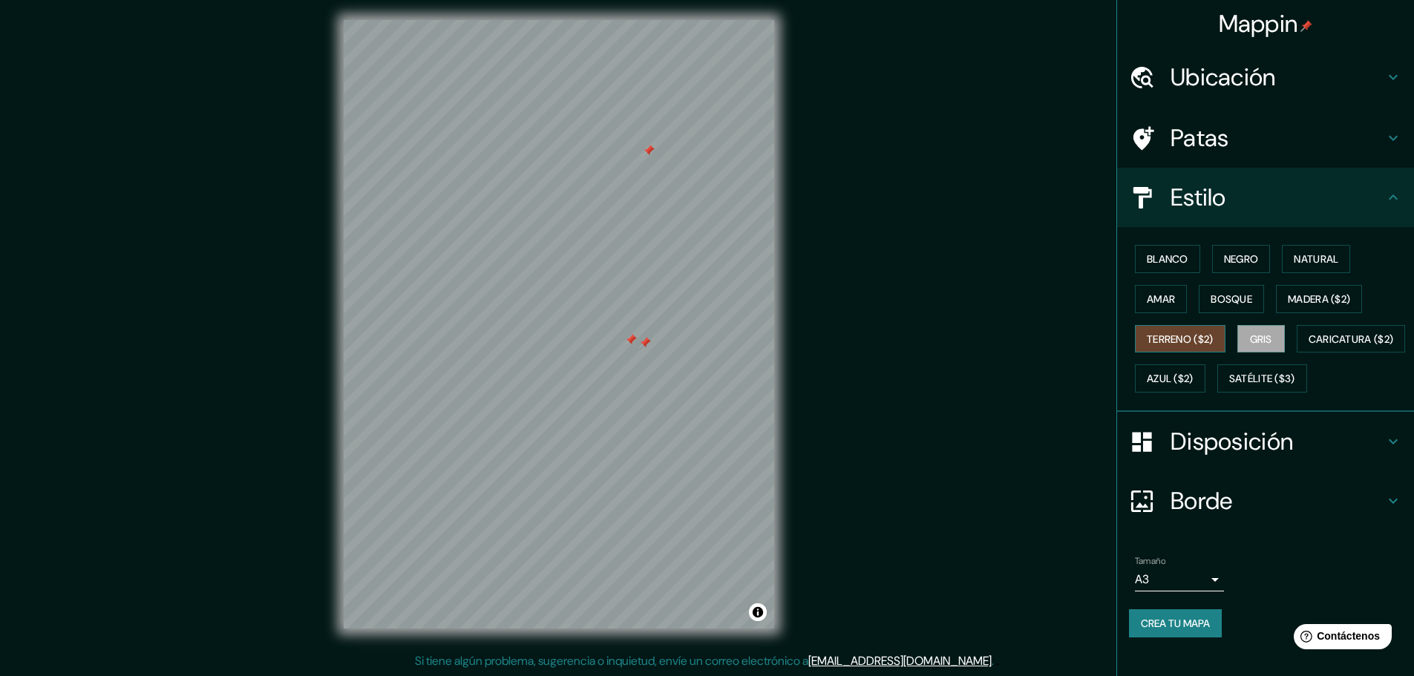
click at [1186, 332] on font "Terreno ($2)" at bounding box center [1179, 338] width 67 height 13
click at [1162, 294] on button "Amar" at bounding box center [1161, 299] width 52 height 28
click at [1235, 289] on font "Bosque" at bounding box center [1231, 298] width 42 height 19
click at [644, 346] on div at bounding box center [645, 343] width 12 height 12
click at [631, 343] on div at bounding box center [631, 340] width 12 height 12
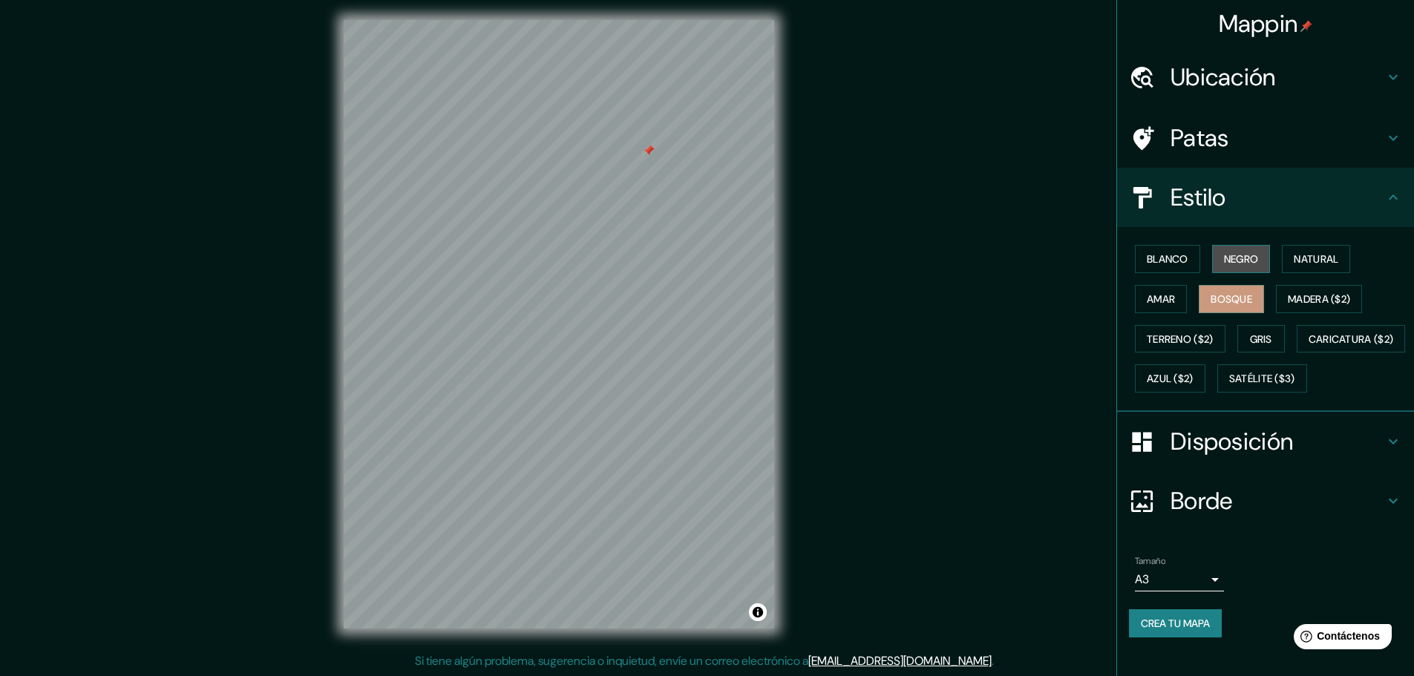
click at [1212, 245] on button "Negro" at bounding box center [1241, 259] width 59 height 28
click at [1149, 252] on font "Blanco" at bounding box center [1167, 258] width 42 height 13
click at [1293, 252] on font "Natural" at bounding box center [1315, 258] width 45 height 13
click at [1147, 292] on font "Amar" at bounding box center [1160, 298] width 28 height 13
click at [1261, 332] on font "Gris" at bounding box center [1261, 338] width 22 height 13
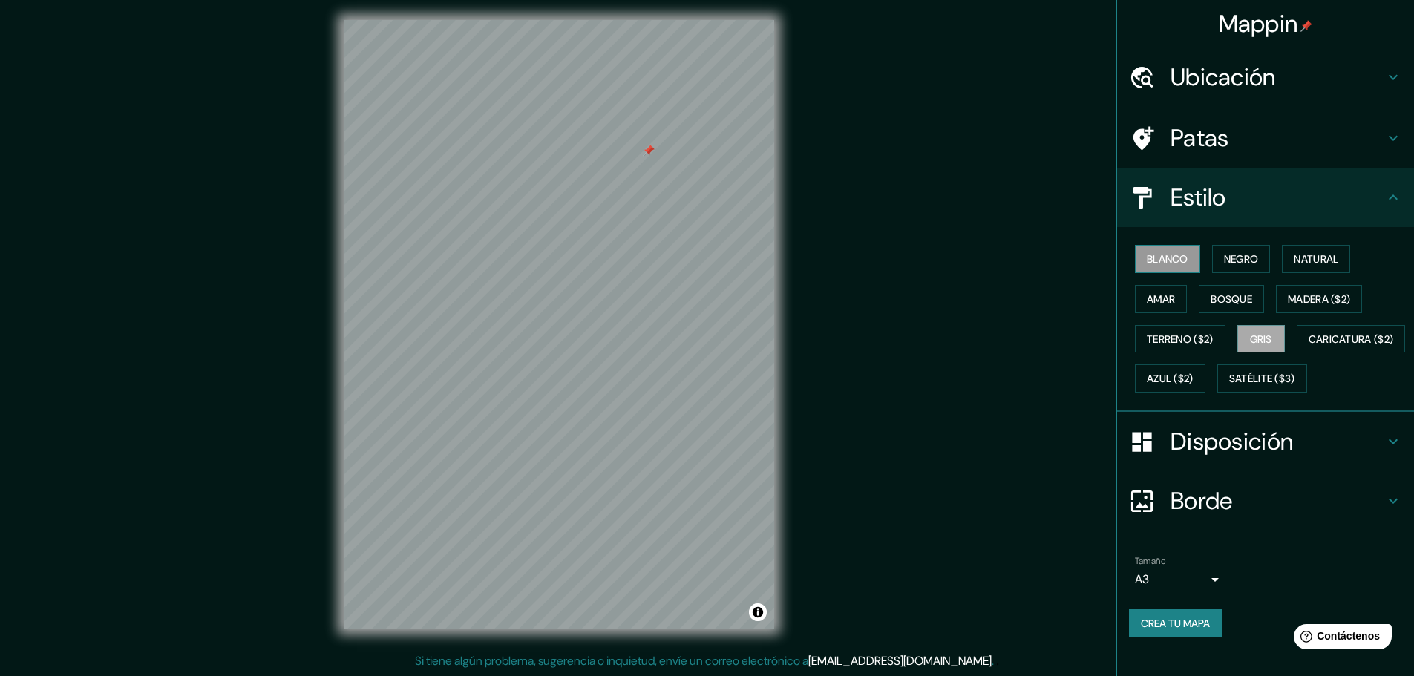
click at [1152, 252] on font "Blanco" at bounding box center [1167, 258] width 42 height 13
click at [1212, 245] on button "Negro" at bounding box center [1241, 259] width 59 height 28
click at [1177, 285] on button "Amar" at bounding box center [1161, 299] width 52 height 28
click at [1217, 292] on font "Bosque" at bounding box center [1231, 298] width 42 height 13
click at [1293, 292] on font "Madera ($2)" at bounding box center [1318, 298] width 62 height 13
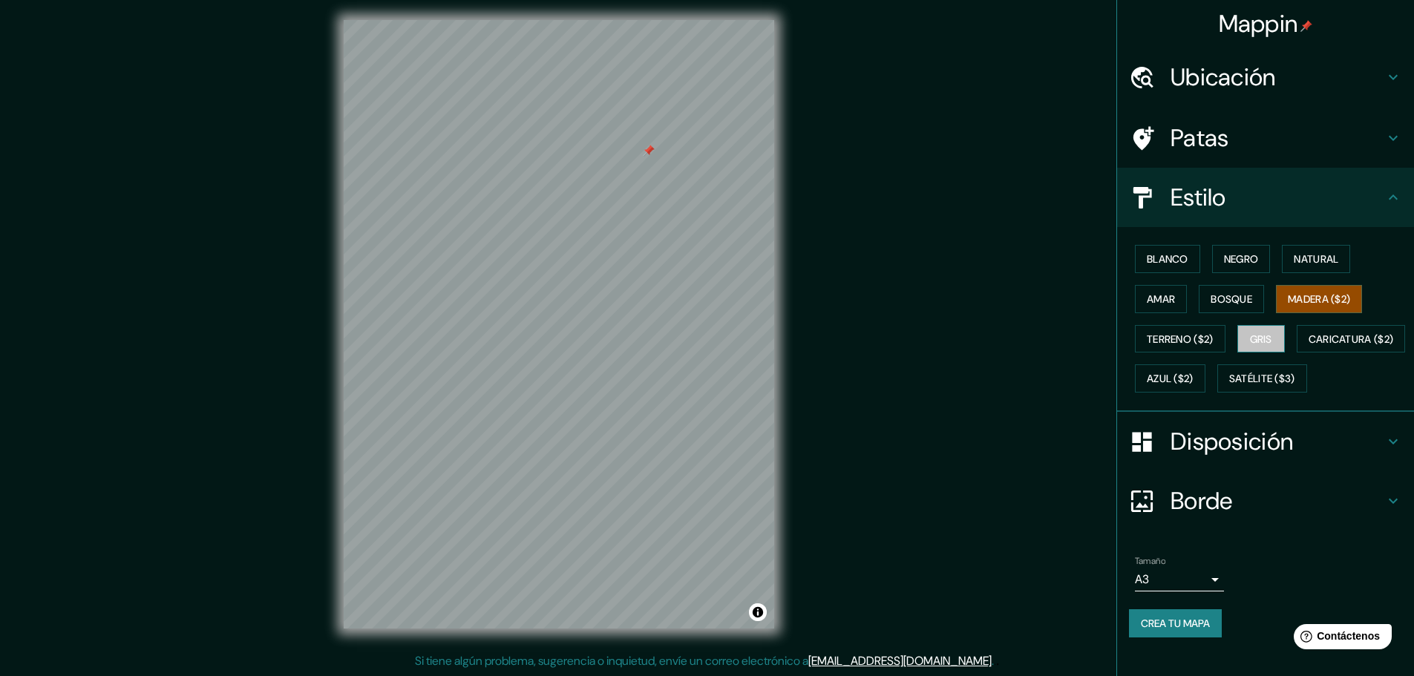
click at [1240, 325] on button "Gris" at bounding box center [1260, 339] width 47 height 28
click at [1308, 346] on font "Caricatura ($2)" at bounding box center [1350, 338] width 85 height 13
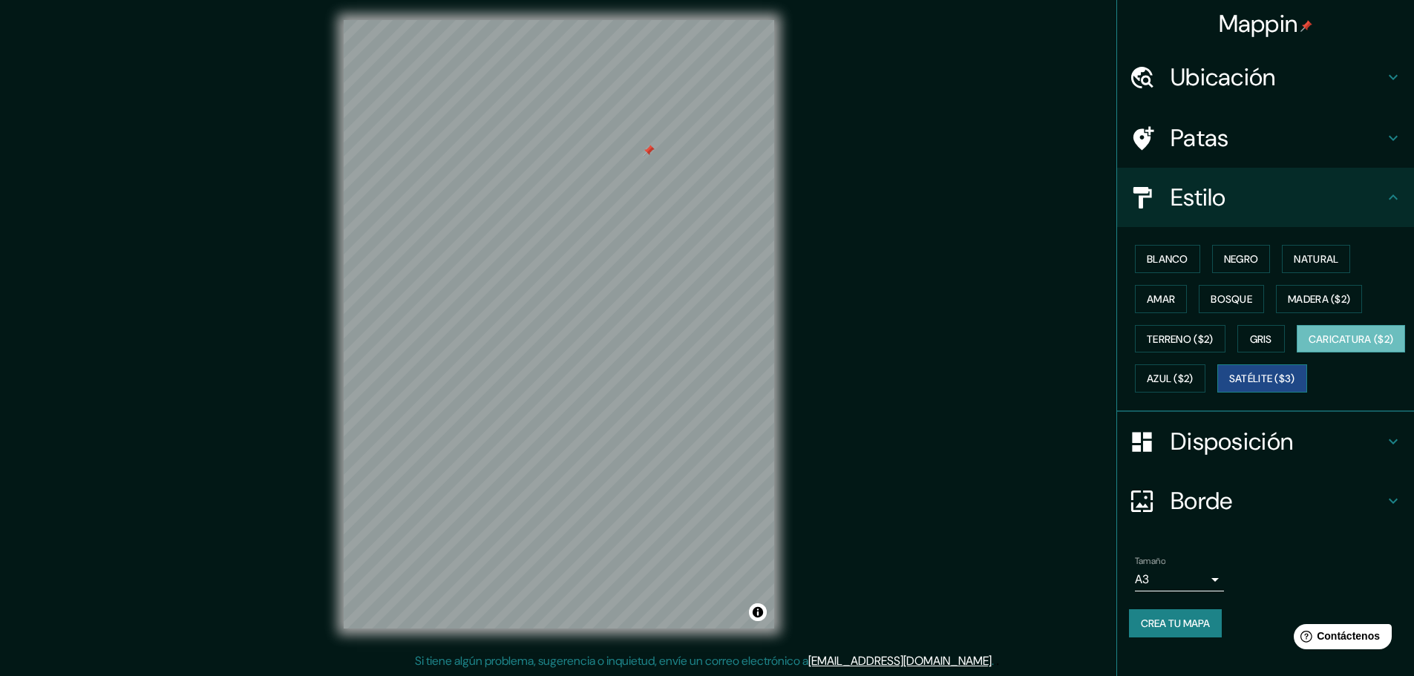
click at [1229, 388] on font "Satélite ($3)" at bounding box center [1262, 378] width 66 height 19
click at [1193, 369] on font "Azul ($2)" at bounding box center [1169, 378] width 47 height 19
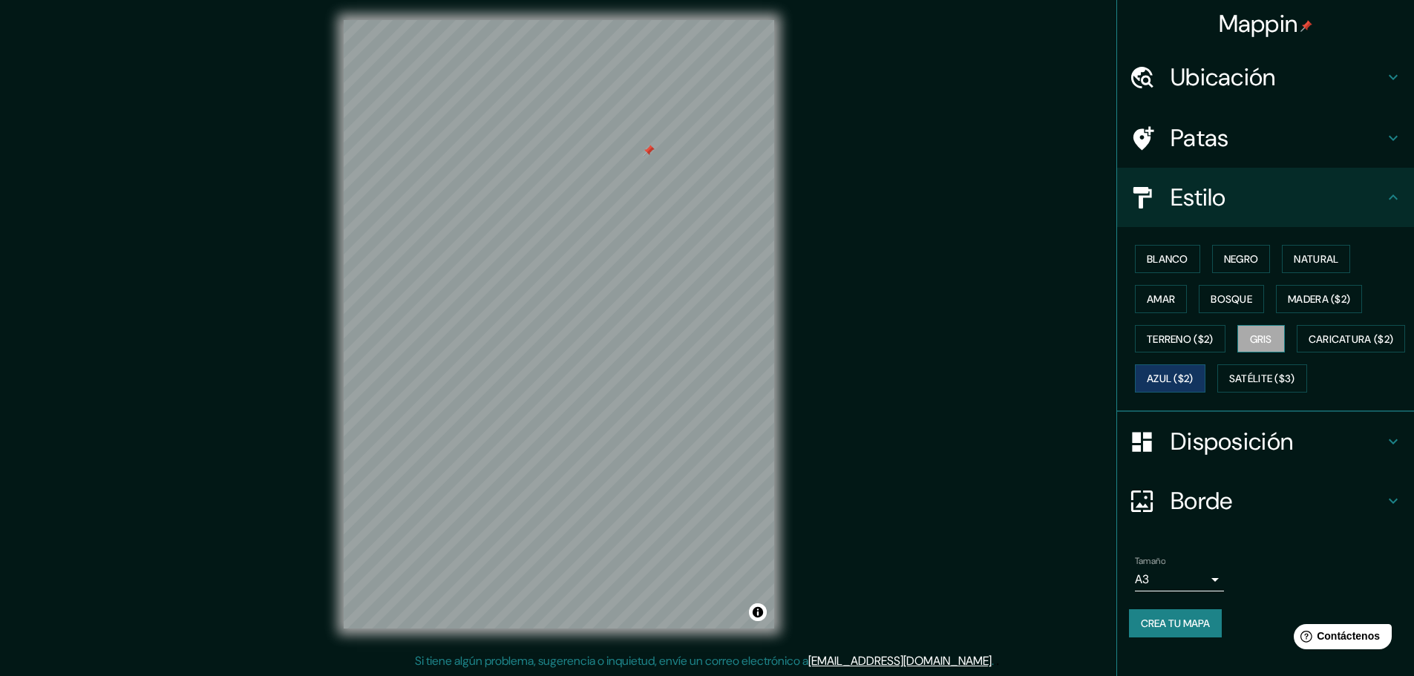
click at [1250, 332] on font "Gris" at bounding box center [1261, 338] width 22 height 13
click at [1207, 457] on font "Disposición" at bounding box center [1231, 441] width 122 height 31
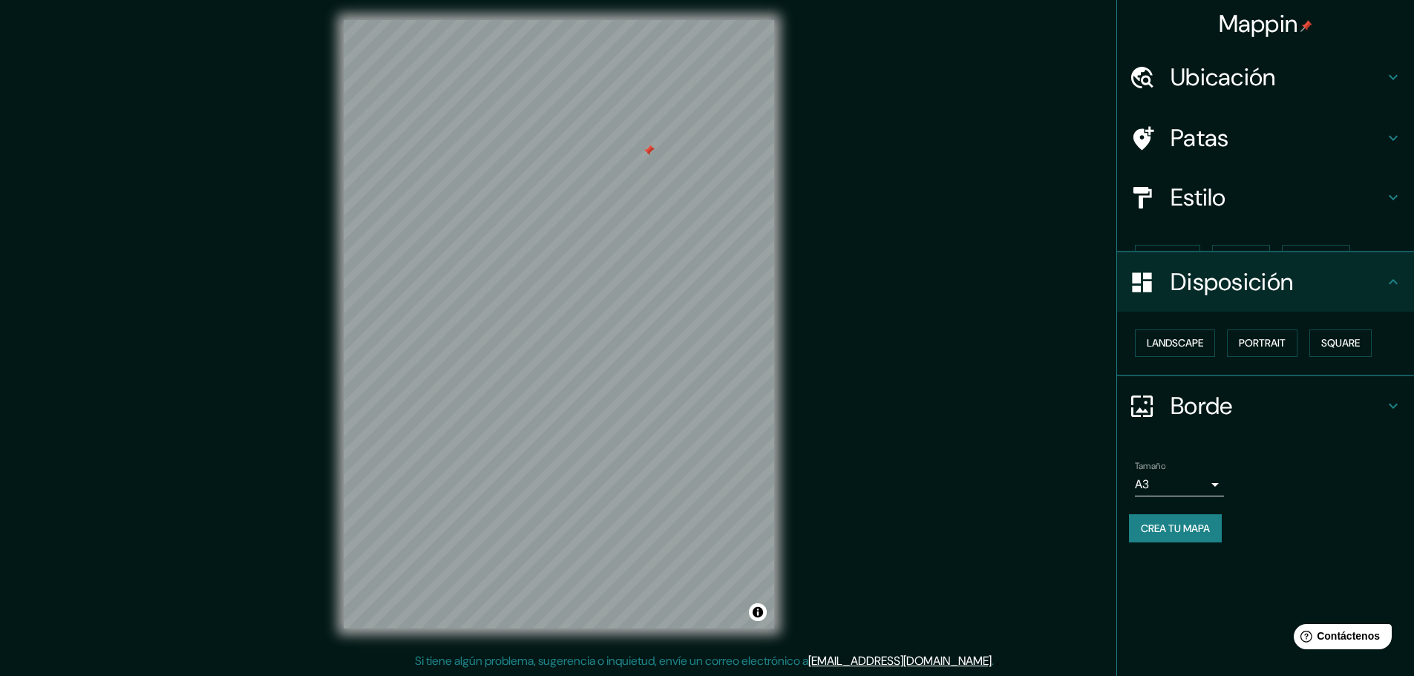
scroll to position [0, 0]
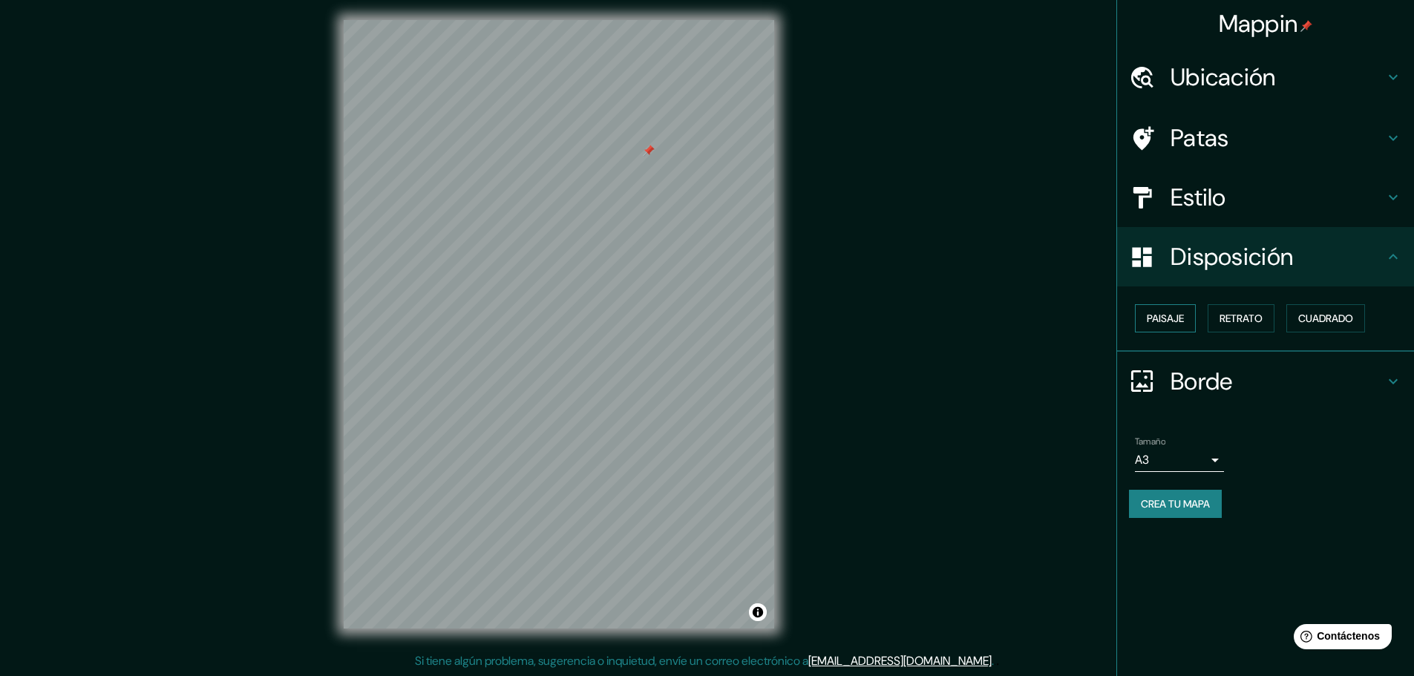
click at [1178, 314] on font "Paisaje" at bounding box center [1164, 318] width 37 height 13
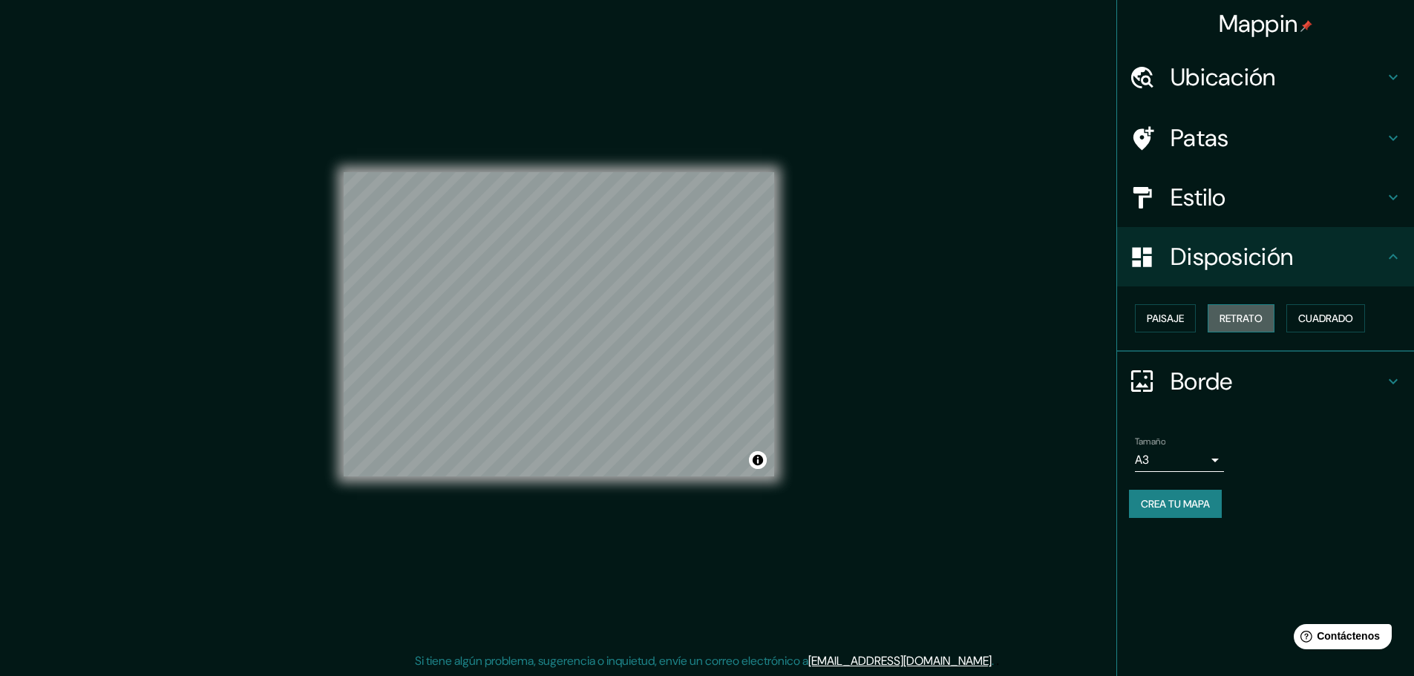
click at [1233, 313] on font "Retrato" at bounding box center [1240, 318] width 43 height 13
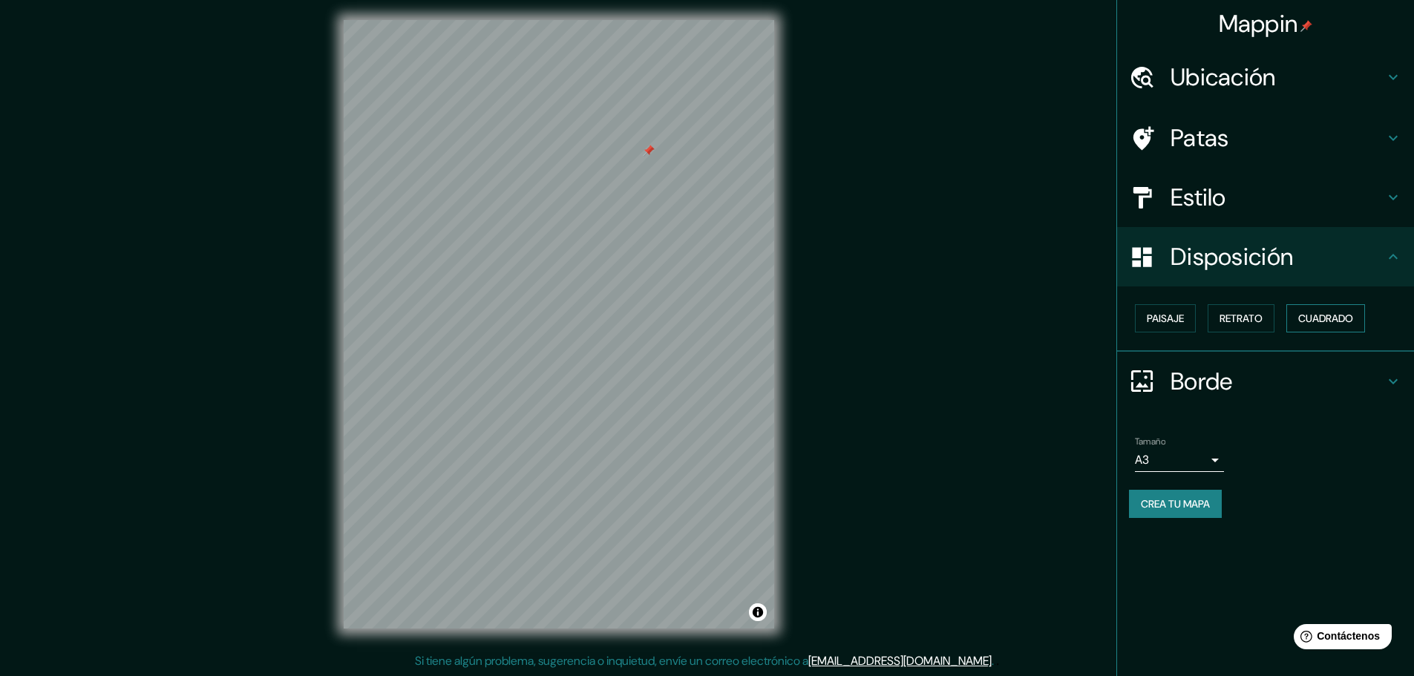
click at [1336, 311] on font "Cuadrado" at bounding box center [1325, 318] width 55 height 19
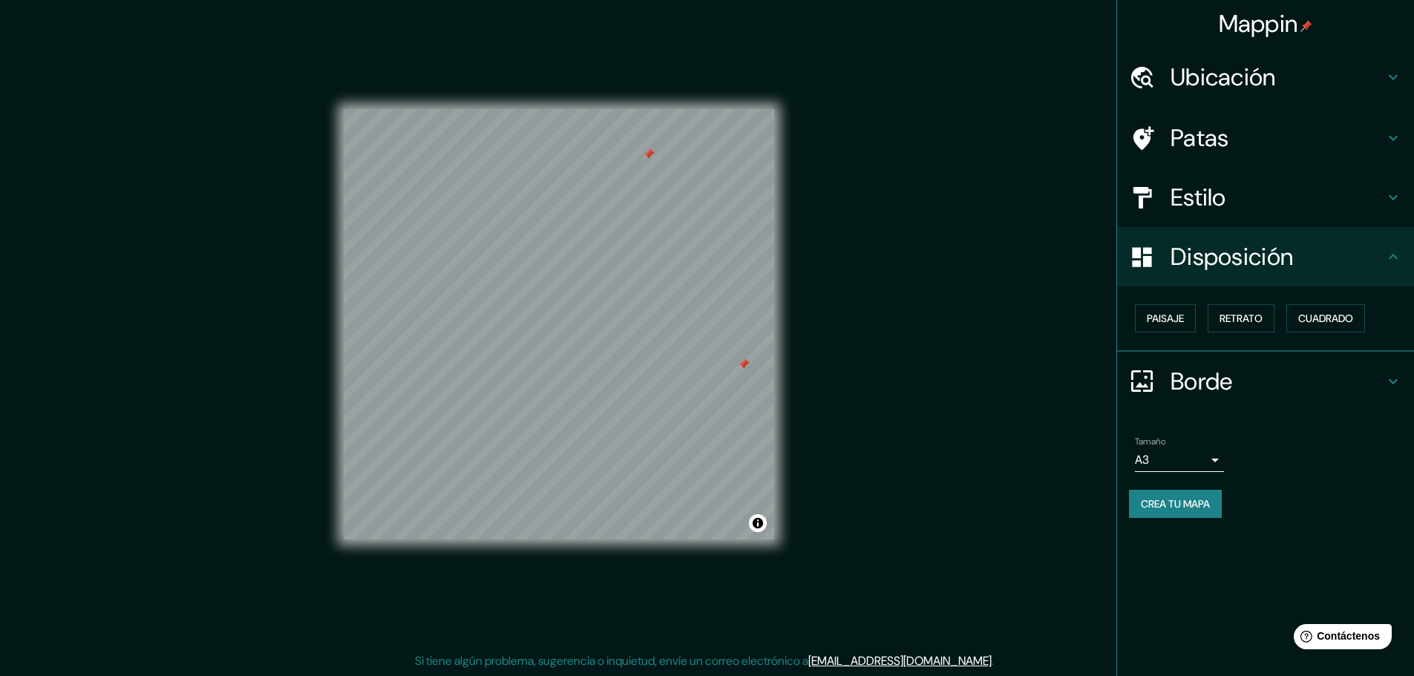
click at [1255, 190] on h4 "Estilo" at bounding box center [1277, 198] width 214 height 30
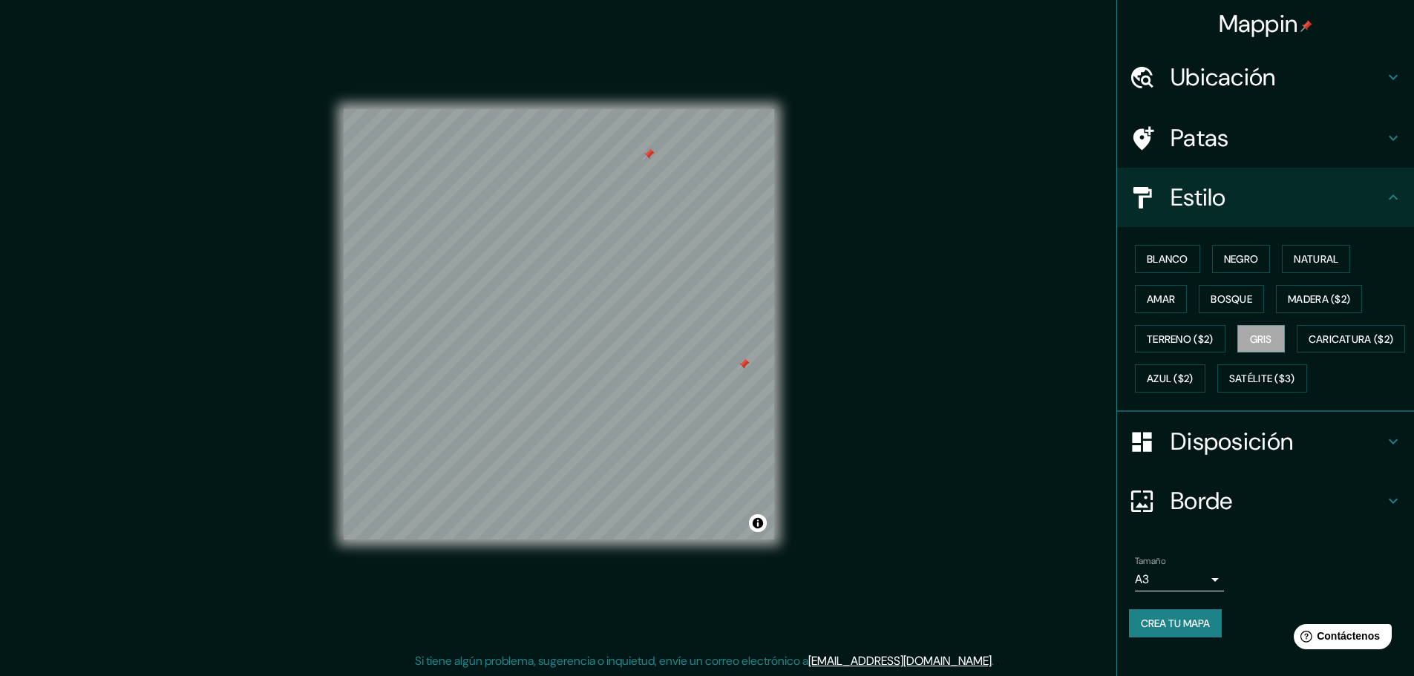
click at [741, 365] on div at bounding box center [744, 364] width 12 height 12
click at [650, 151] on div at bounding box center [649, 154] width 12 height 12
click at [1213, 294] on font "Bosque" at bounding box center [1231, 298] width 42 height 13
click at [1176, 294] on button "Amar" at bounding box center [1161, 299] width 52 height 28
click at [1250, 339] on font "Gris" at bounding box center [1261, 338] width 22 height 13
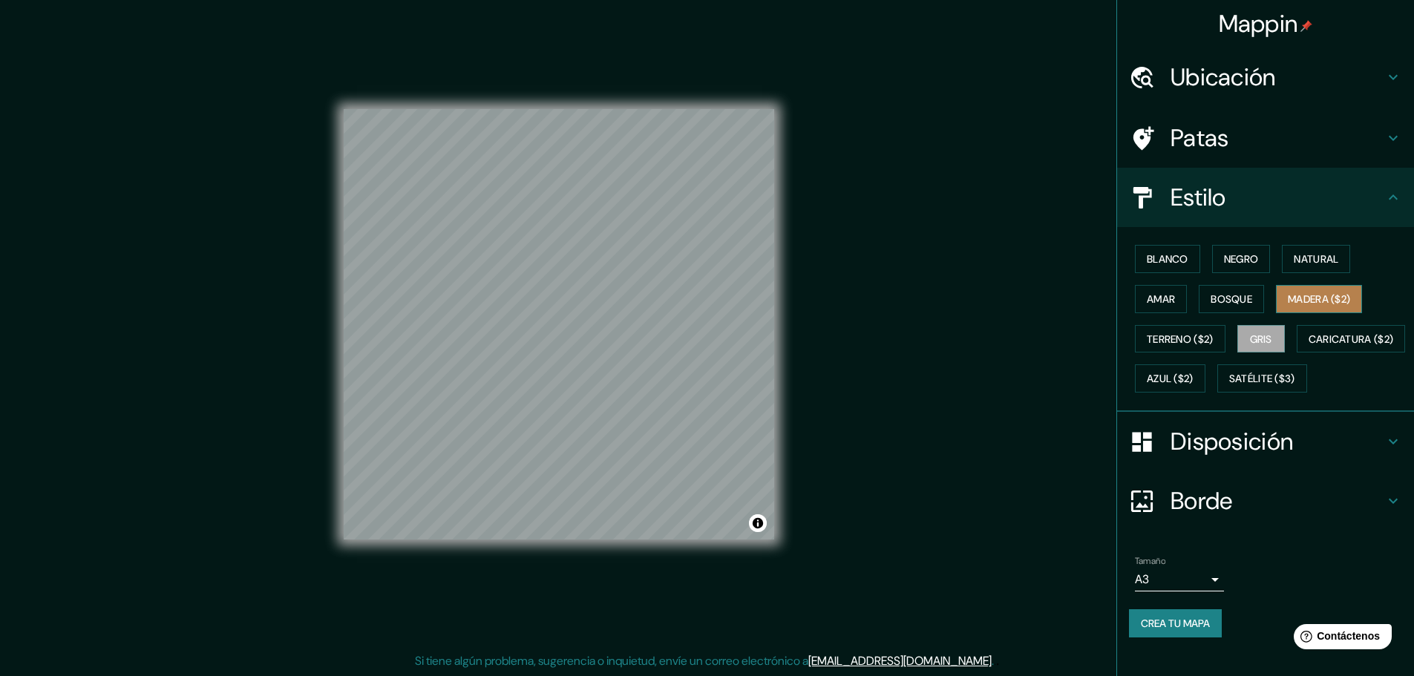
click at [1298, 301] on font "Madera ($2)" at bounding box center [1318, 298] width 62 height 13
click at [1232, 309] on button "Bosque" at bounding box center [1230, 299] width 65 height 28
click at [1250, 334] on font "Gris" at bounding box center [1261, 338] width 22 height 13
click at [1287, 293] on font "Madera ($2)" at bounding box center [1318, 298] width 62 height 13
click at [1256, 330] on font "Gris" at bounding box center [1261, 338] width 22 height 19
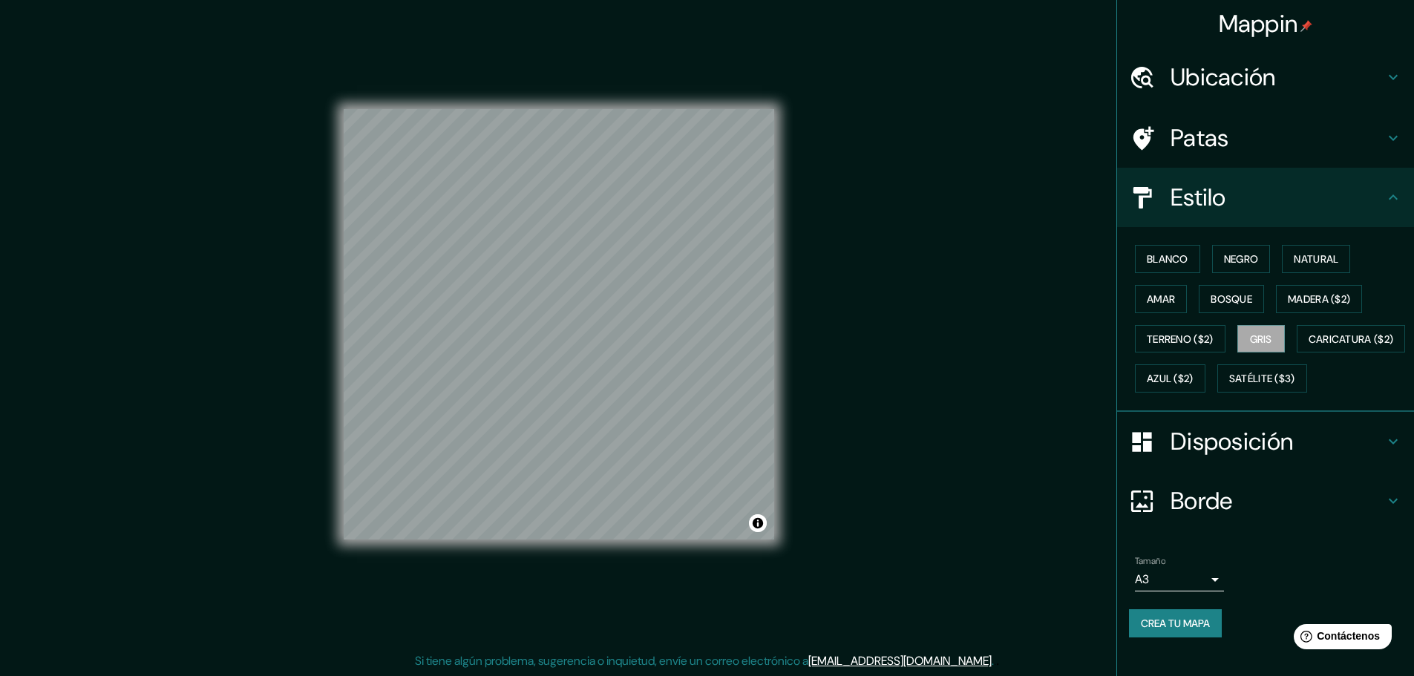
click at [1154, 637] on button "Crea tu mapa" at bounding box center [1175, 623] width 93 height 28
click at [1190, 618] on body "Mappin Ubicación Patas Estilo Blanco Negro Natural [PERSON_NAME] ($2) Terreno (…" at bounding box center [707, 334] width 1414 height 676
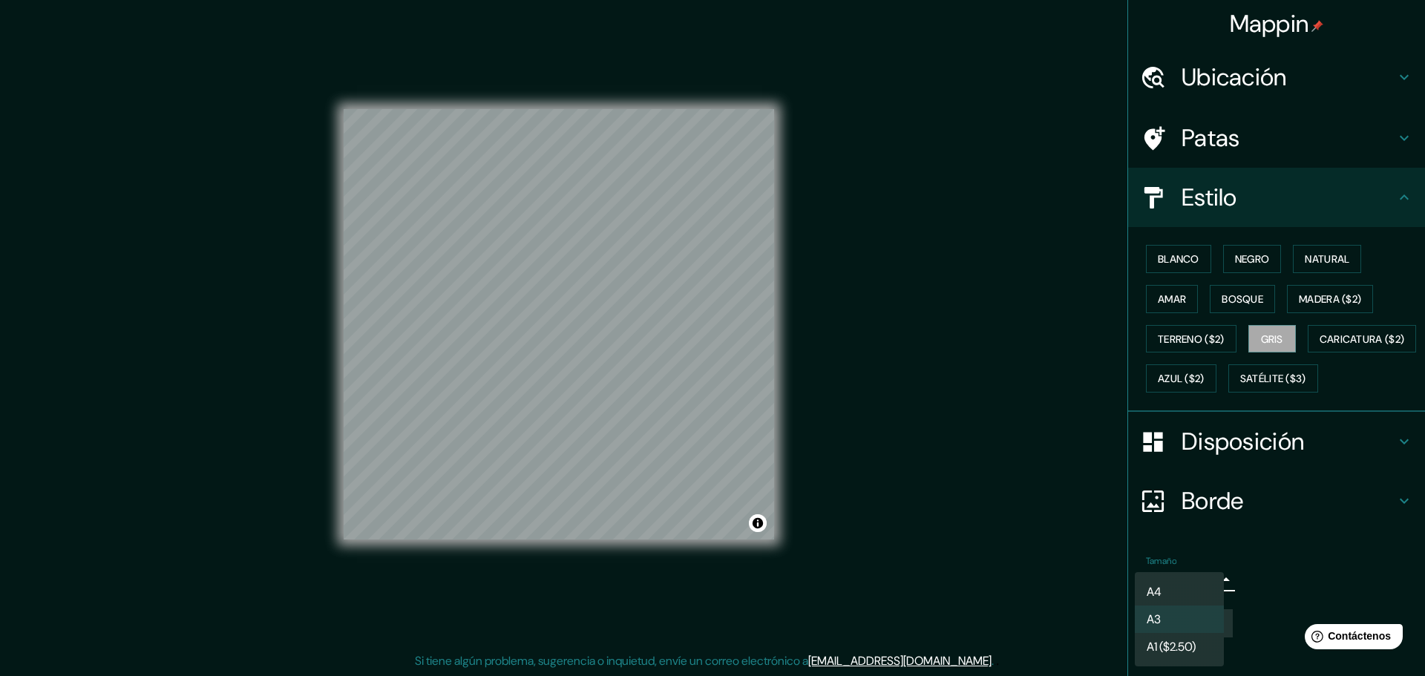
click at [1169, 617] on li "A3" at bounding box center [1179, 619] width 89 height 27
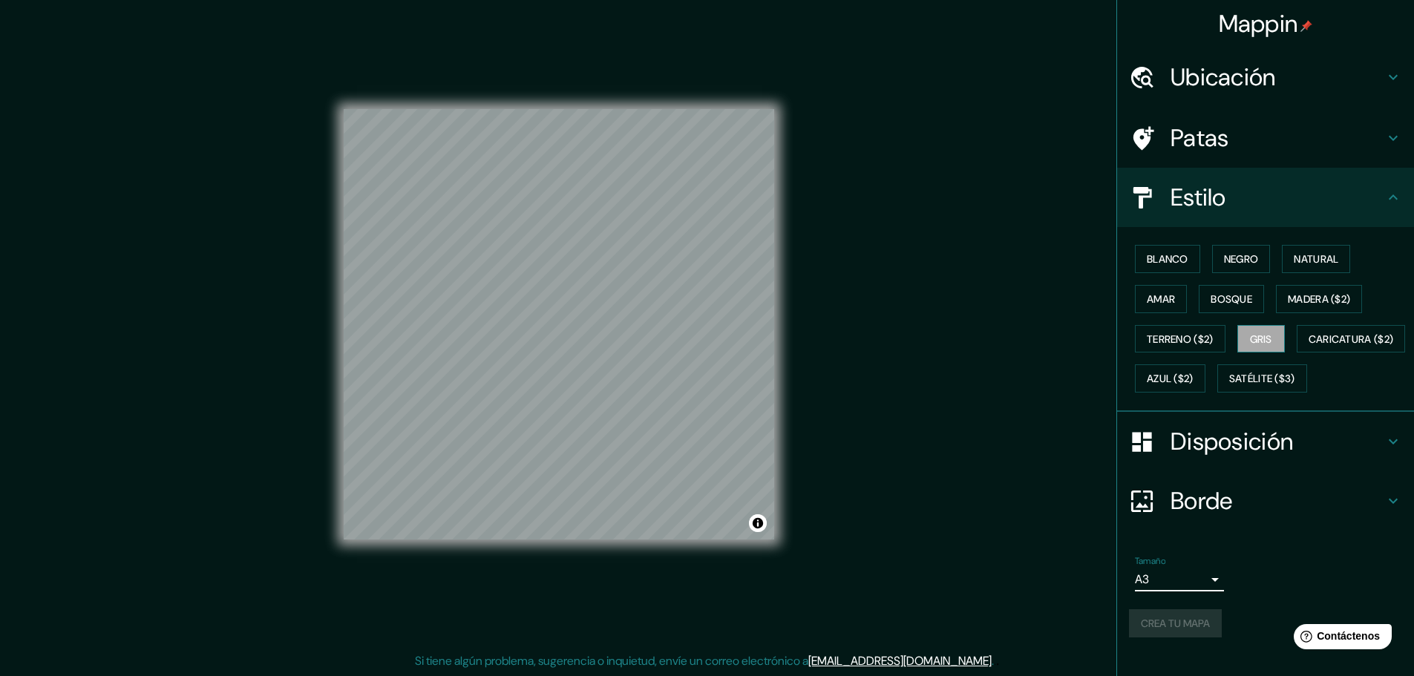
click at [1261, 329] on font "Gris" at bounding box center [1261, 338] width 22 height 19
click at [1149, 630] on font "Crea tu mapa" at bounding box center [1175, 623] width 69 height 13
click at [1215, 292] on font "Bosque" at bounding box center [1231, 298] width 42 height 13
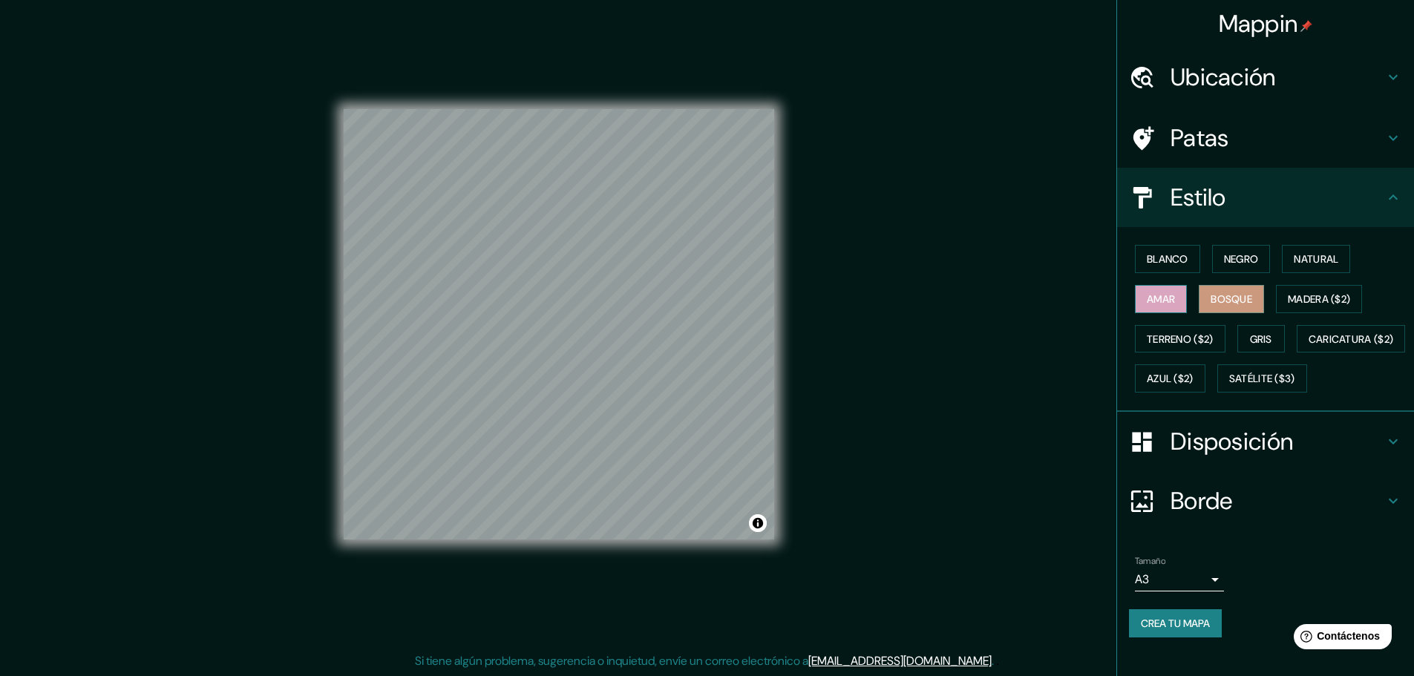
click at [1160, 292] on font "Amar" at bounding box center [1160, 298] width 28 height 13
click at [1229, 386] on font "Satélite ($3)" at bounding box center [1262, 379] width 66 height 13
drag, startPoint x: 784, startPoint y: 332, endPoint x: 832, endPoint y: 278, distance: 72.0
click at [832, 278] on div "Mappin Ubicación Patas Estilo Blanco Negro Natural [PERSON_NAME] ($2) Terreno (…" at bounding box center [707, 336] width 1414 height 680
click at [1254, 332] on font "Gris" at bounding box center [1261, 338] width 22 height 13
